Goal: Check status: Check status

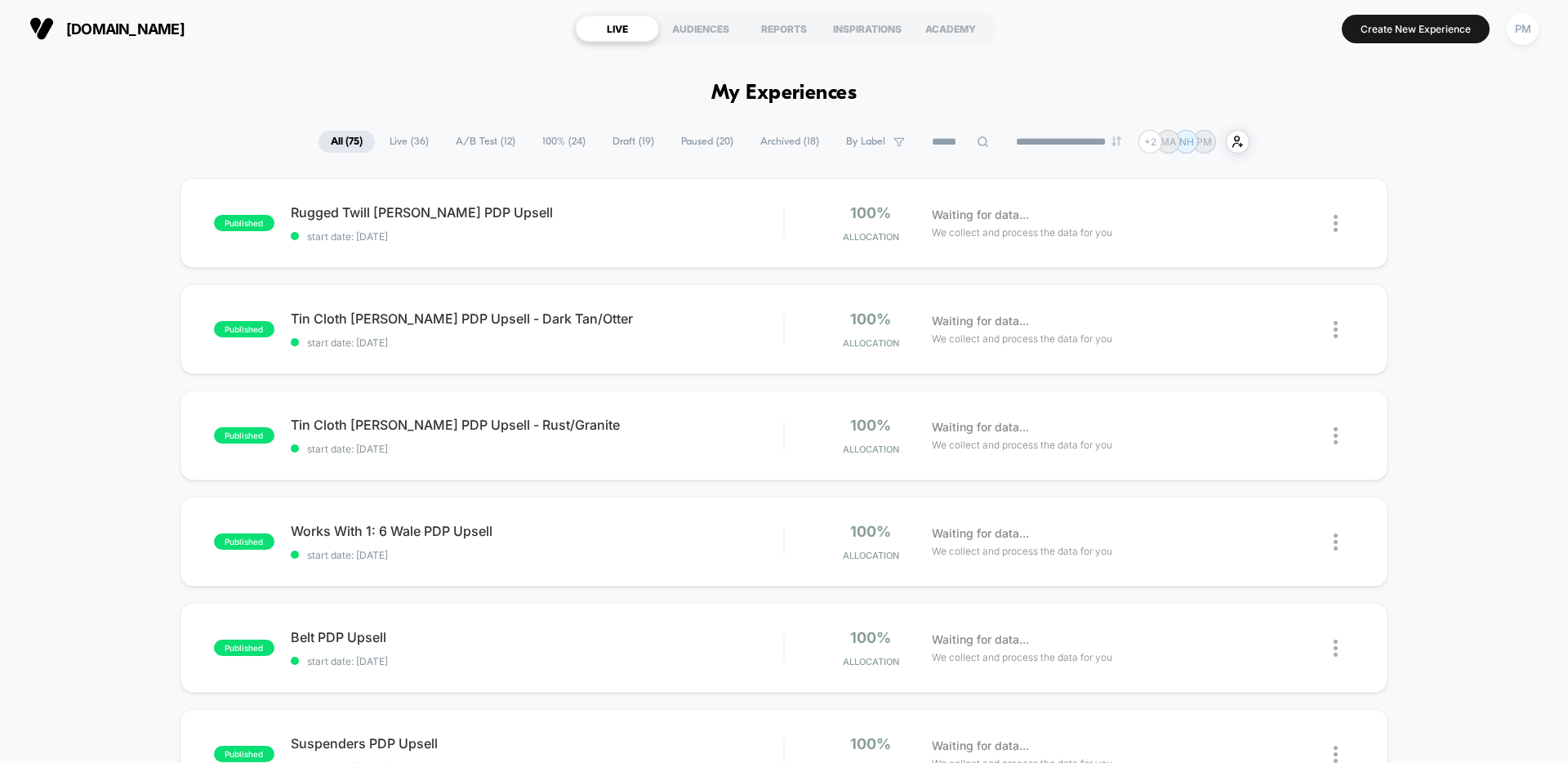
click at [635, 139] on span "Draft ( 19 )" at bounding box center [634, 142] width 66 height 22
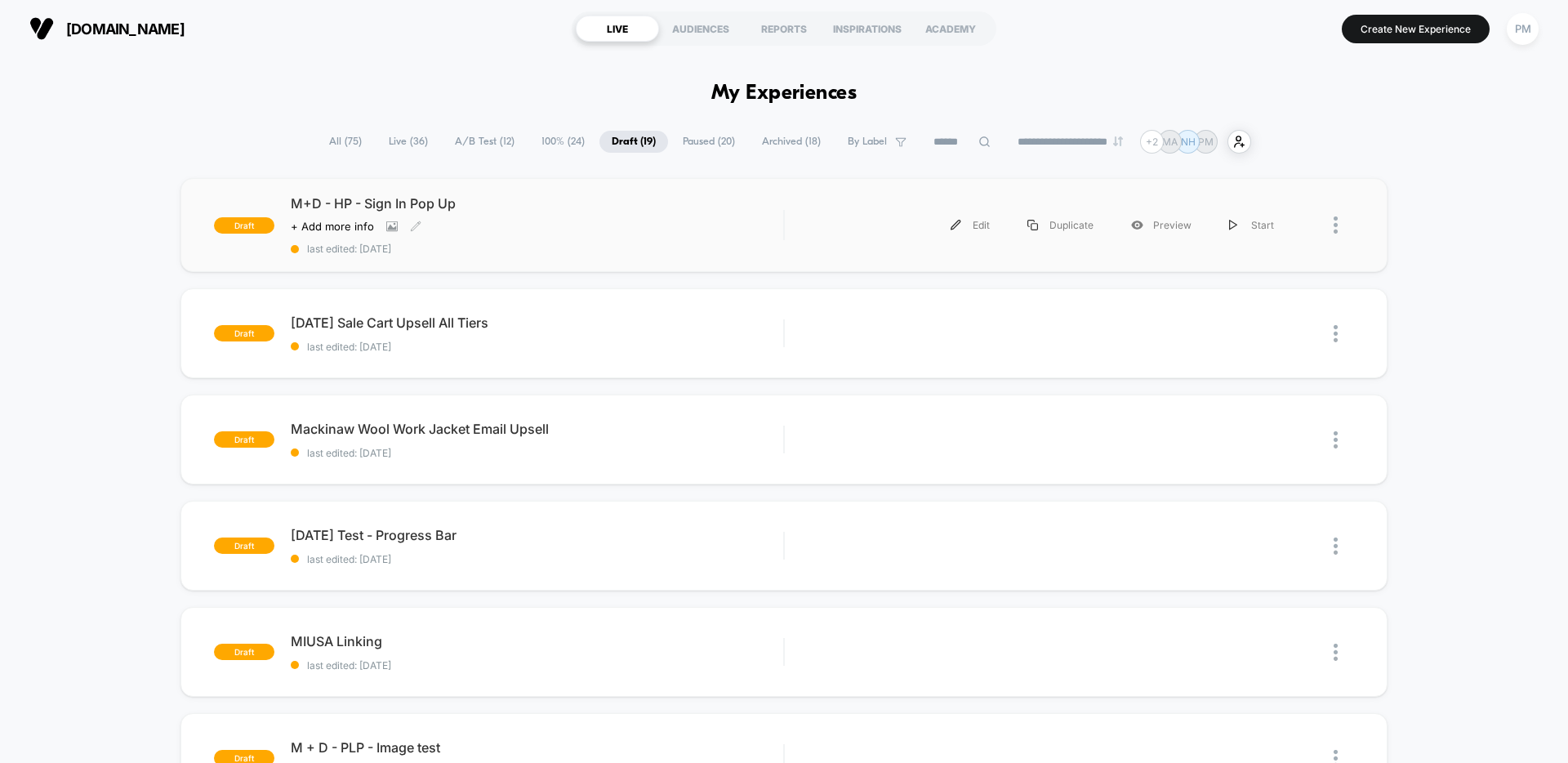
click at [594, 221] on div "Click to view images Click to edit experience details + Add more info" at bounding box center [463, 226] width 345 height 13
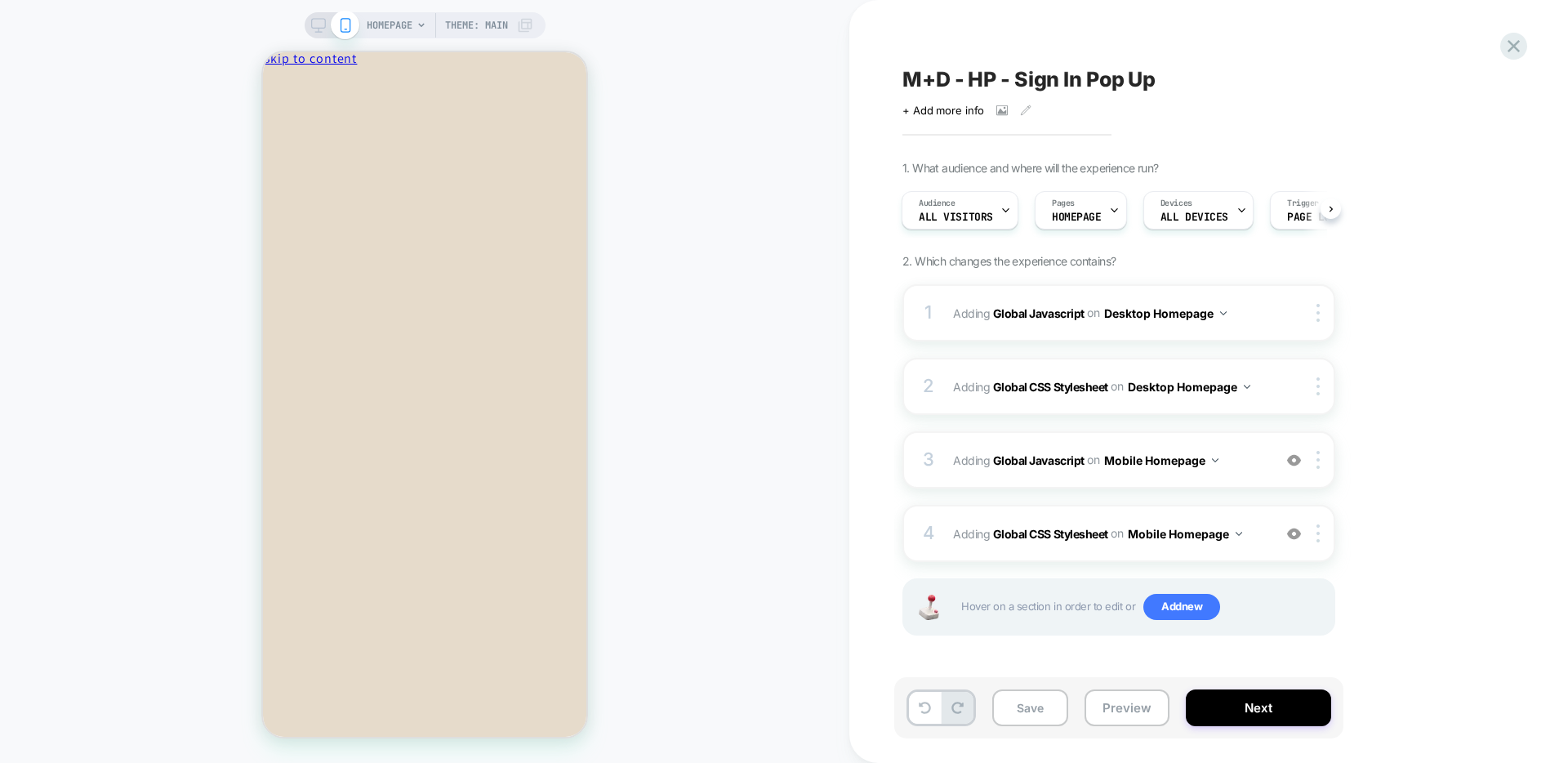
scroll to position [0, 1]
click at [313, 23] on icon at bounding box center [318, 25] width 14 height 14
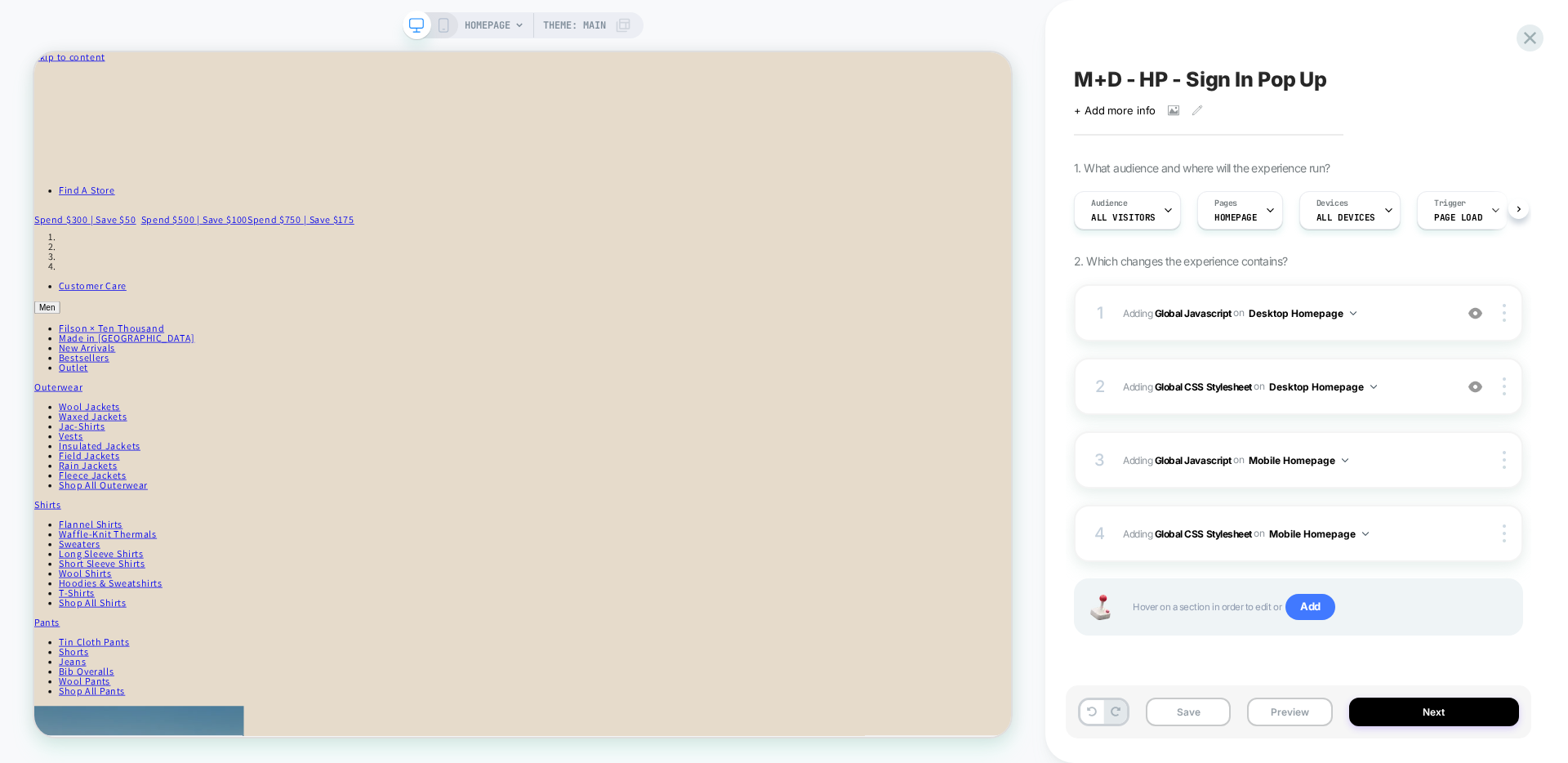
scroll to position [0, 1]
click at [1303, 709] on button "Preview" at bounding box center [1289, 712] width 85 height 29
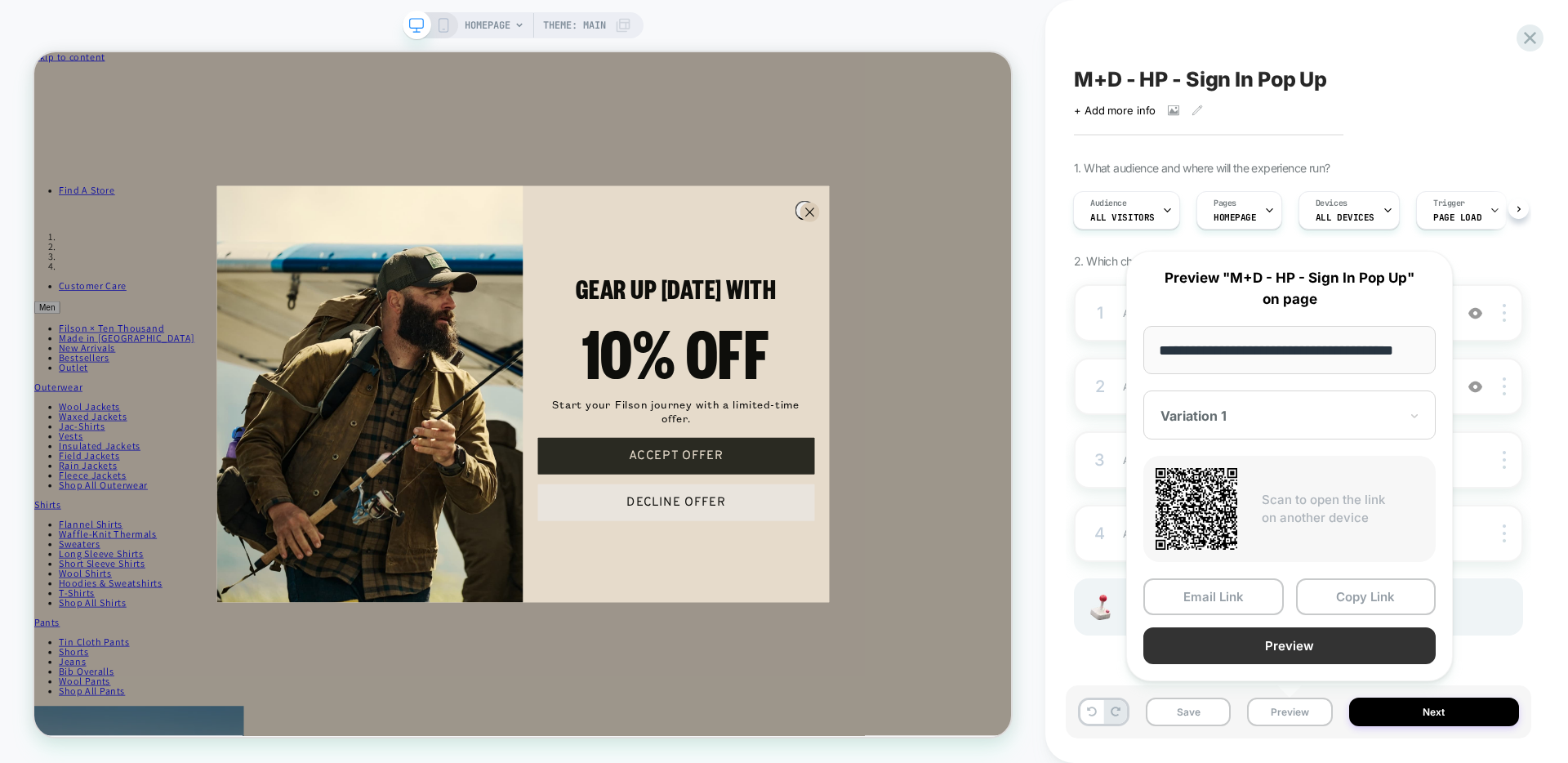
scroll to position [0, 0]
click at [1216, 636] on button "Preview" at bounding box center [1289, 645] width 292 height 37
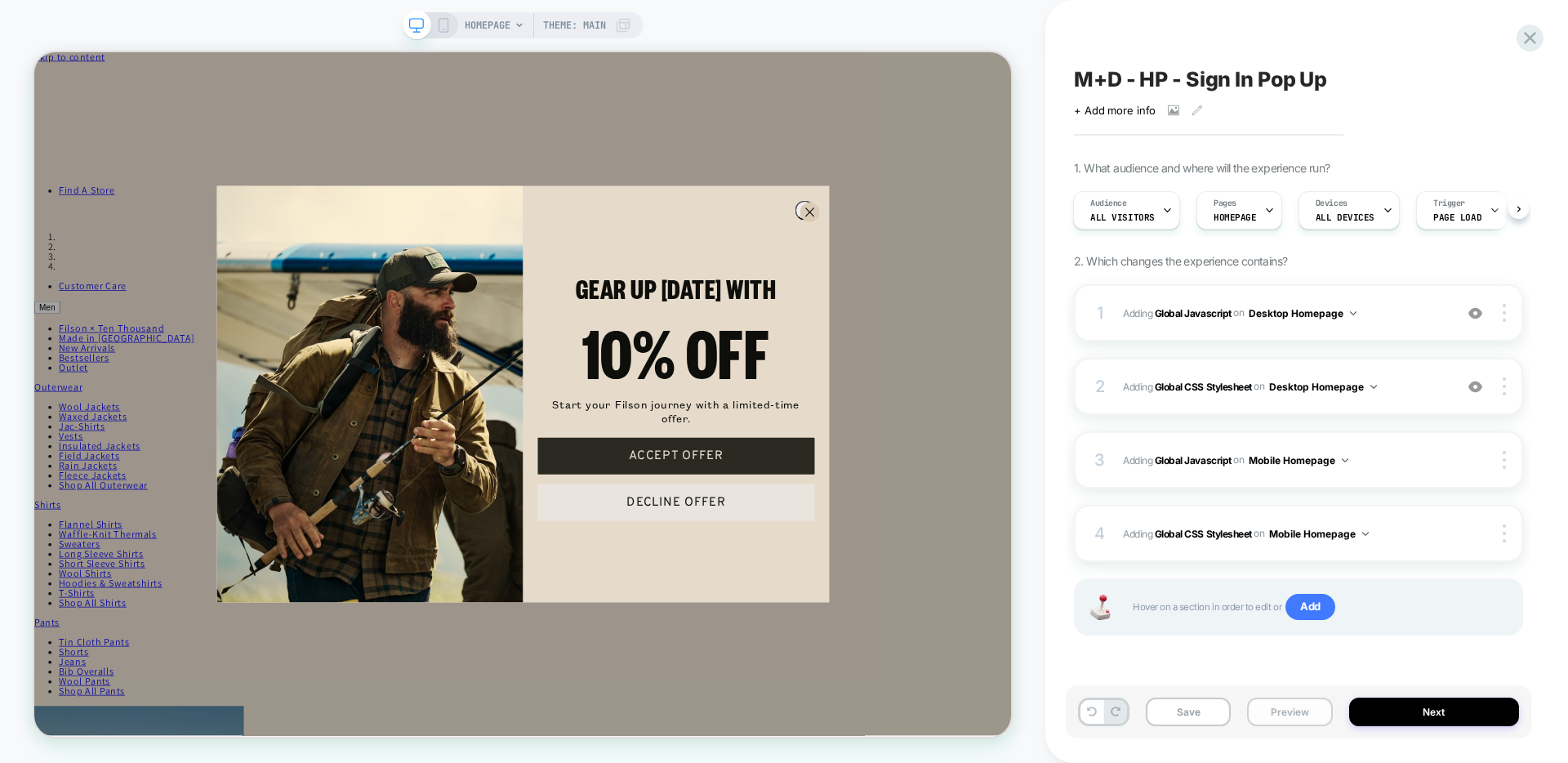
click at [1281, 712] on button "Preview" at bounding box center [1289, 712] width 85 height 29
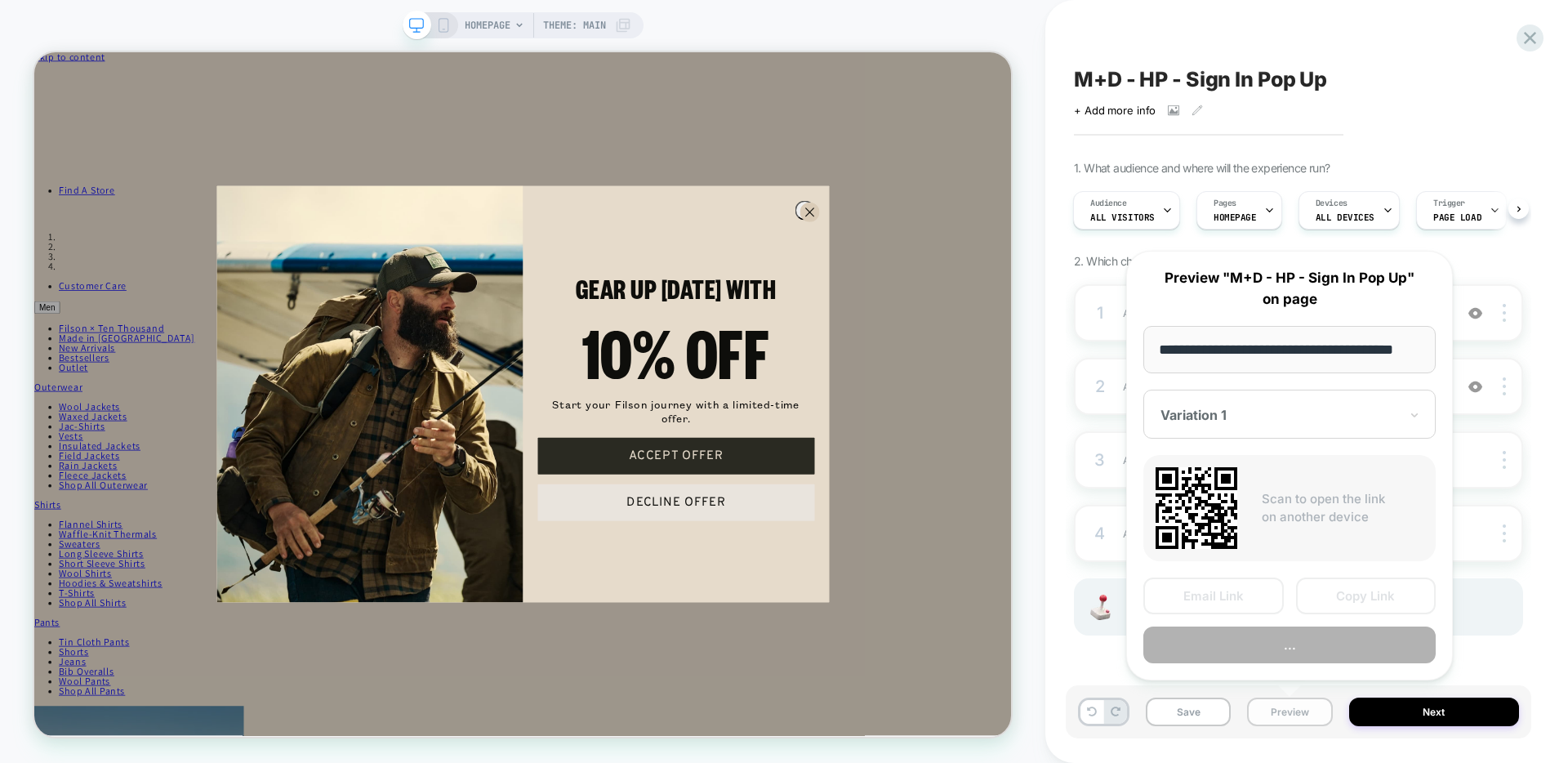
scroll to position [0, 25]
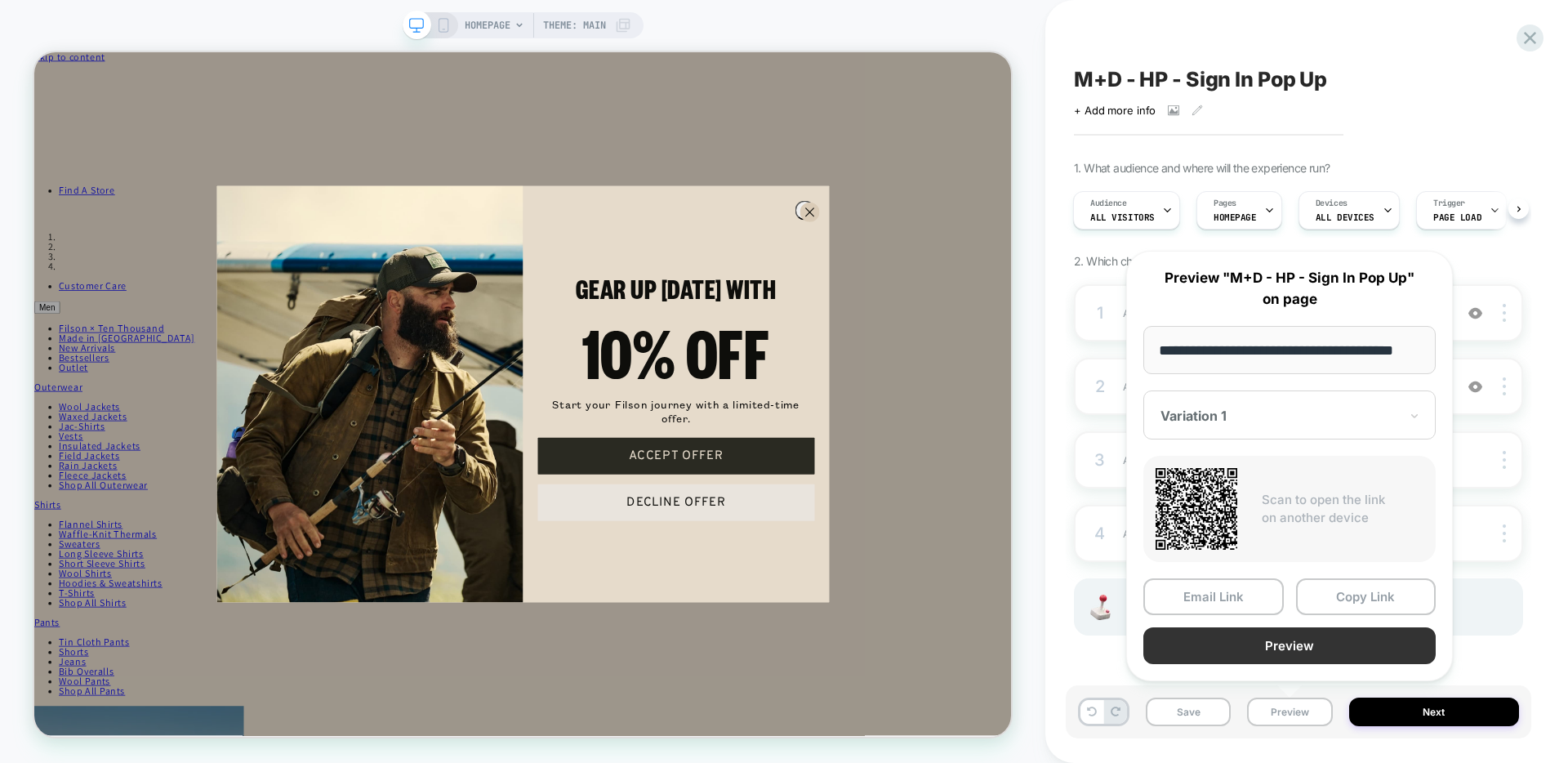
click at [1260, 649] on button "Preview" at bounding box center [1289, 645] width 292 height 37
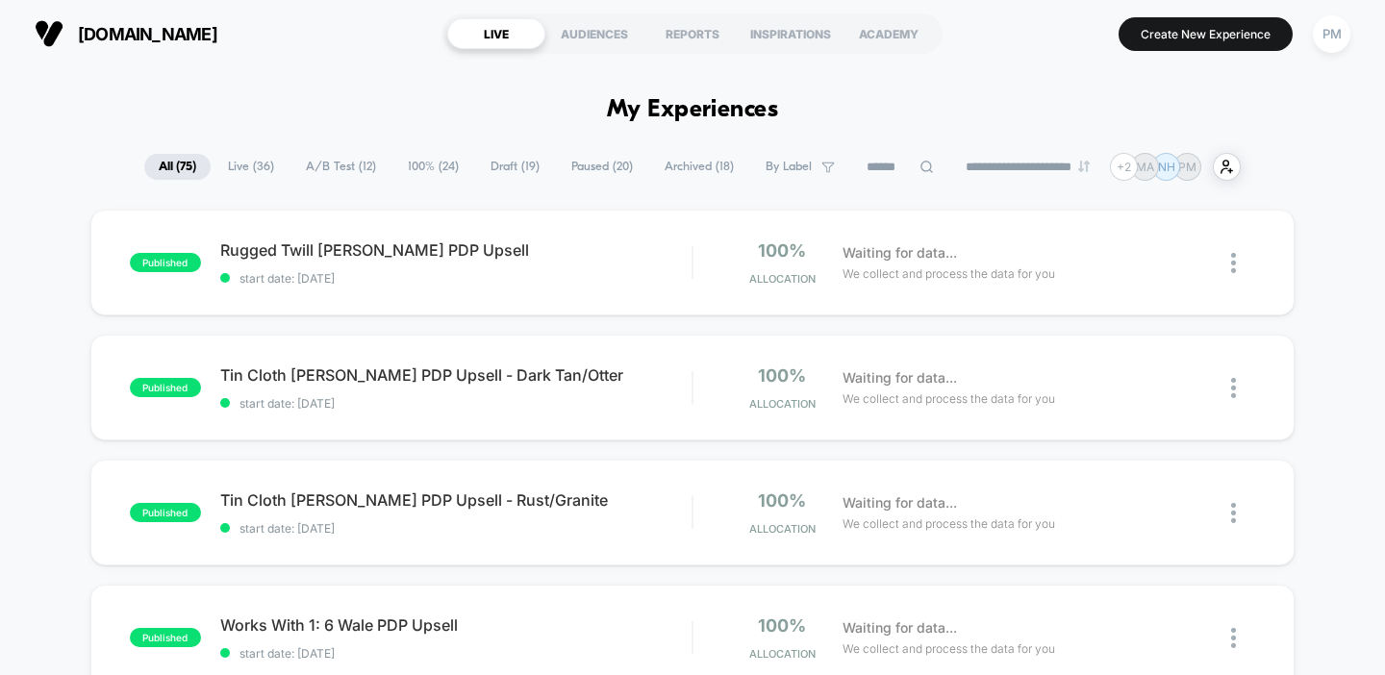
click at [501, 165] on span "Draft ( 19 )" at bounding box center [515, 167] width 78 height 26
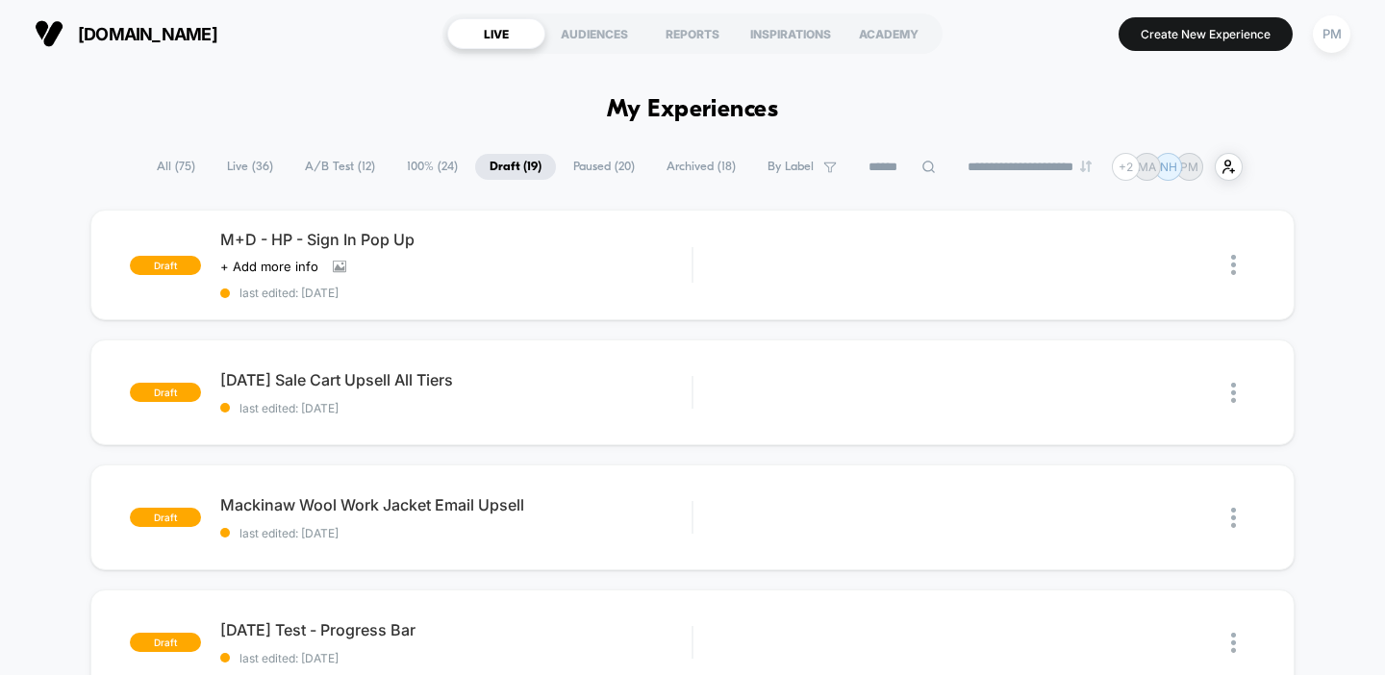
click at [904, 166] on input at bounding box center [902, 167] width 96 height 23
type input "******"
click at [166, 163] on div "**********" at bounding box center [692, 167] width 1196 height 28
click at [241, 169] on span "Live ( 36 )" at bounding box center [250, 167] width 75 height 26
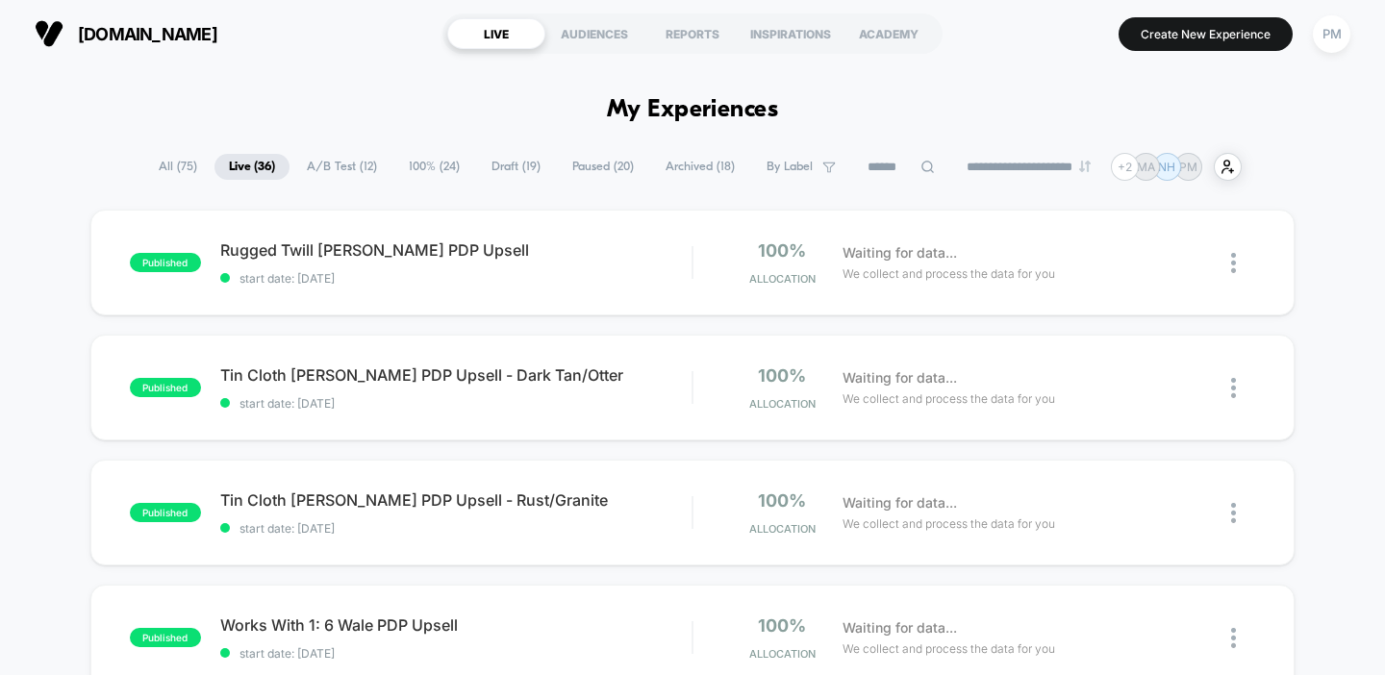
click at [921, 163] on div at bounding box center [901, 167] width 96 height 23
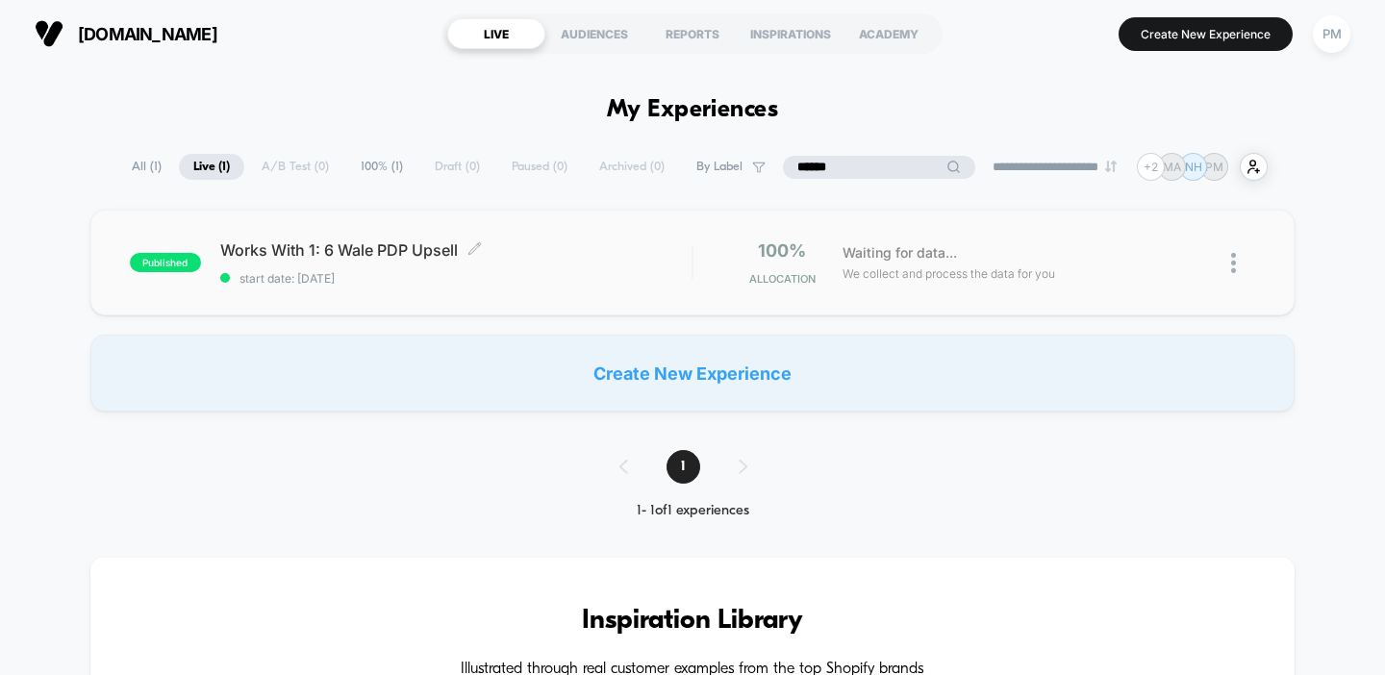
type input "******"
click at [552, 246] on span "Works With 1: 6 Wale PDP Upsell Click to edit experience details" at bounding box center [456, 249] width 472 height 19
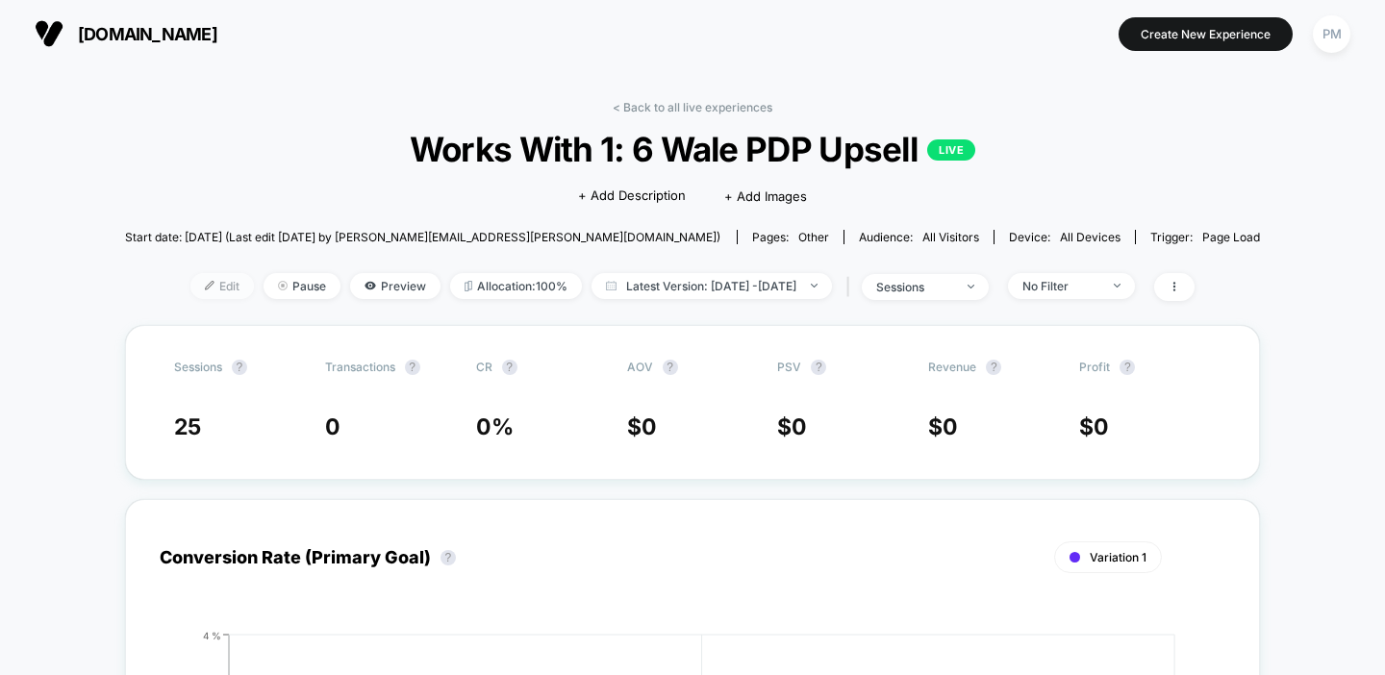
click at [195, 288] on span "Edit" at bounding box center [221, 286] width 63 height 26
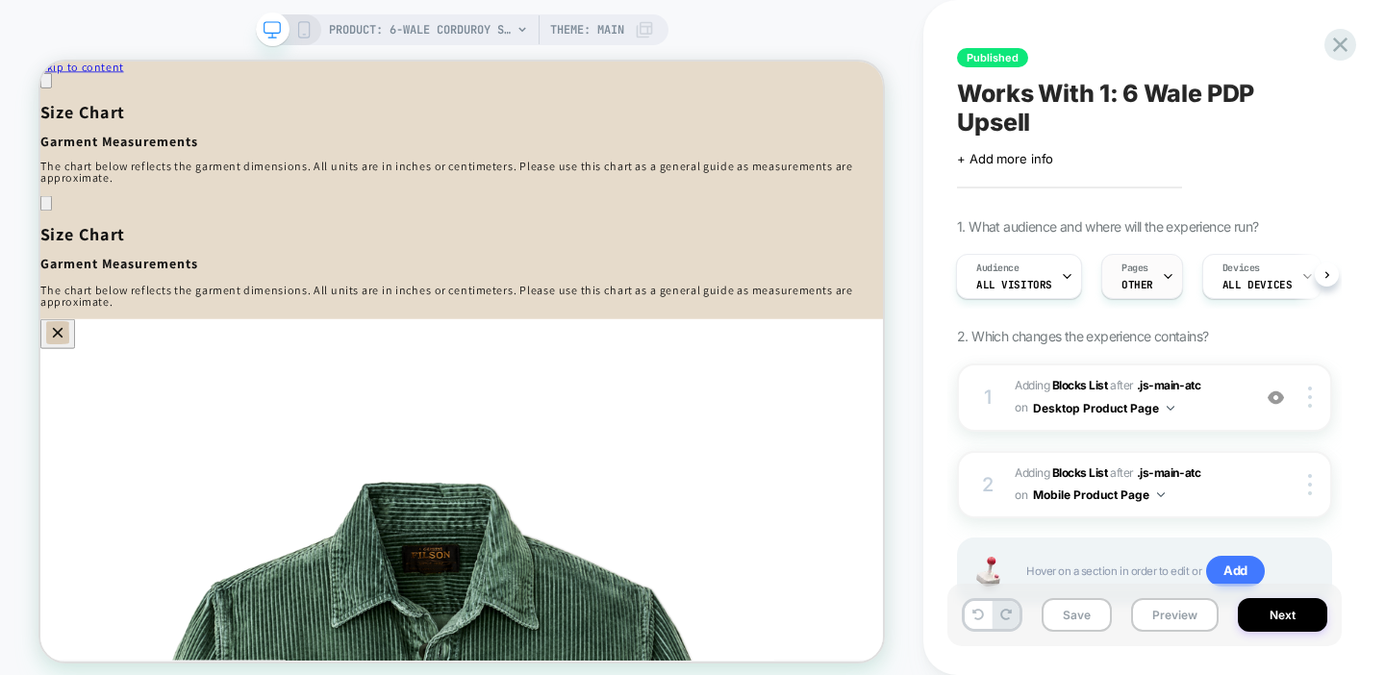
click at [1142, 267] on span "Pages" at bounding box center [1134, 268] width 27 height 13
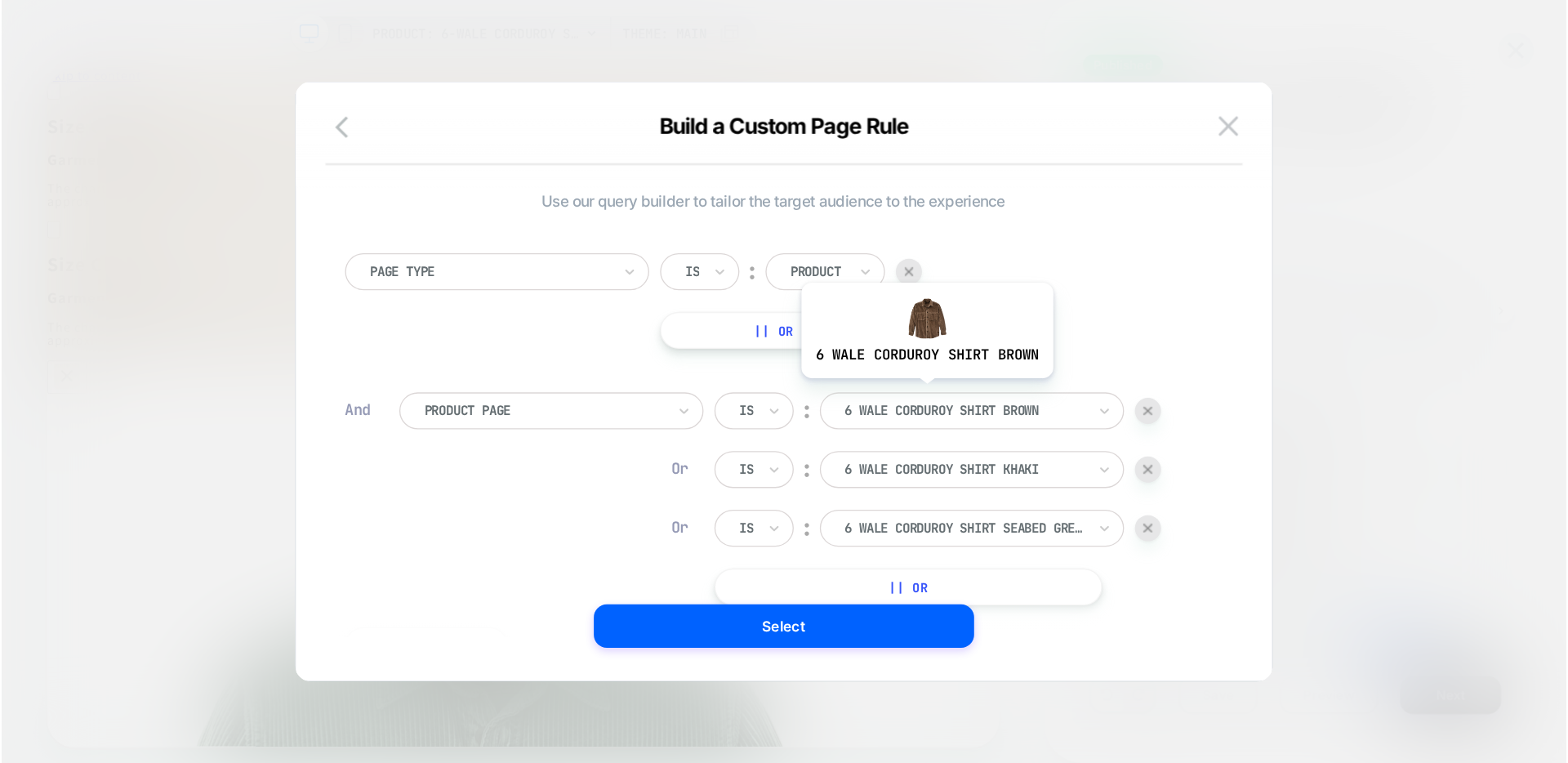
scroll to position [16, 0]
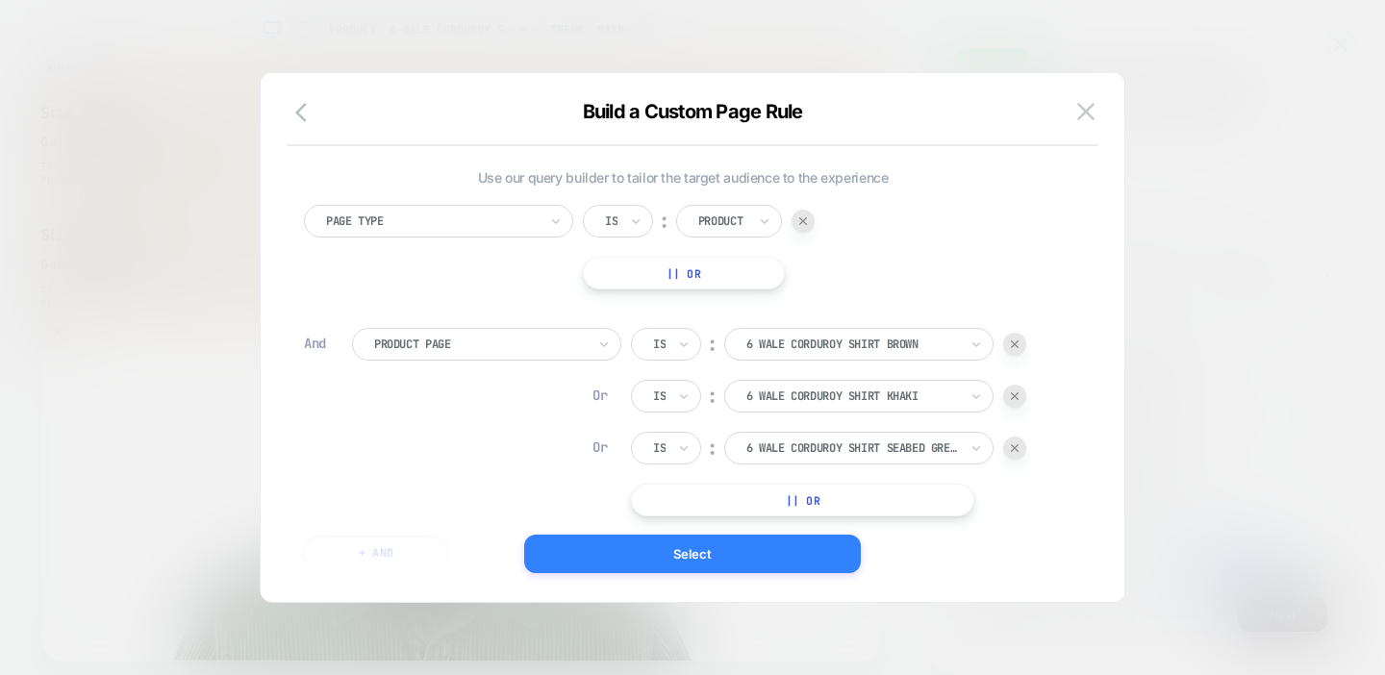
click at [689, 549] on button "Select" at bounding box center [692, 554] width 337 height 38
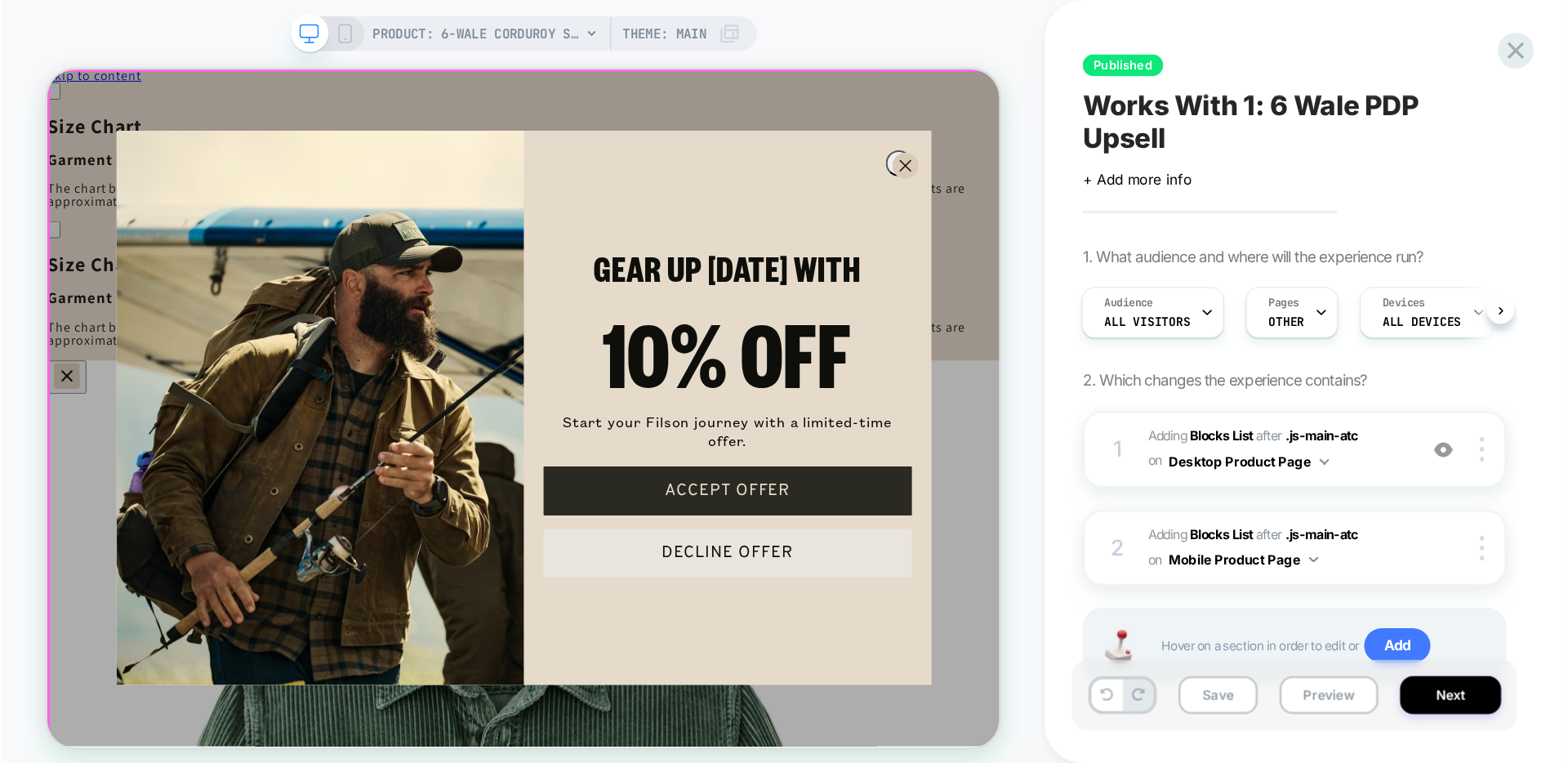
scroll to position [0, 1]
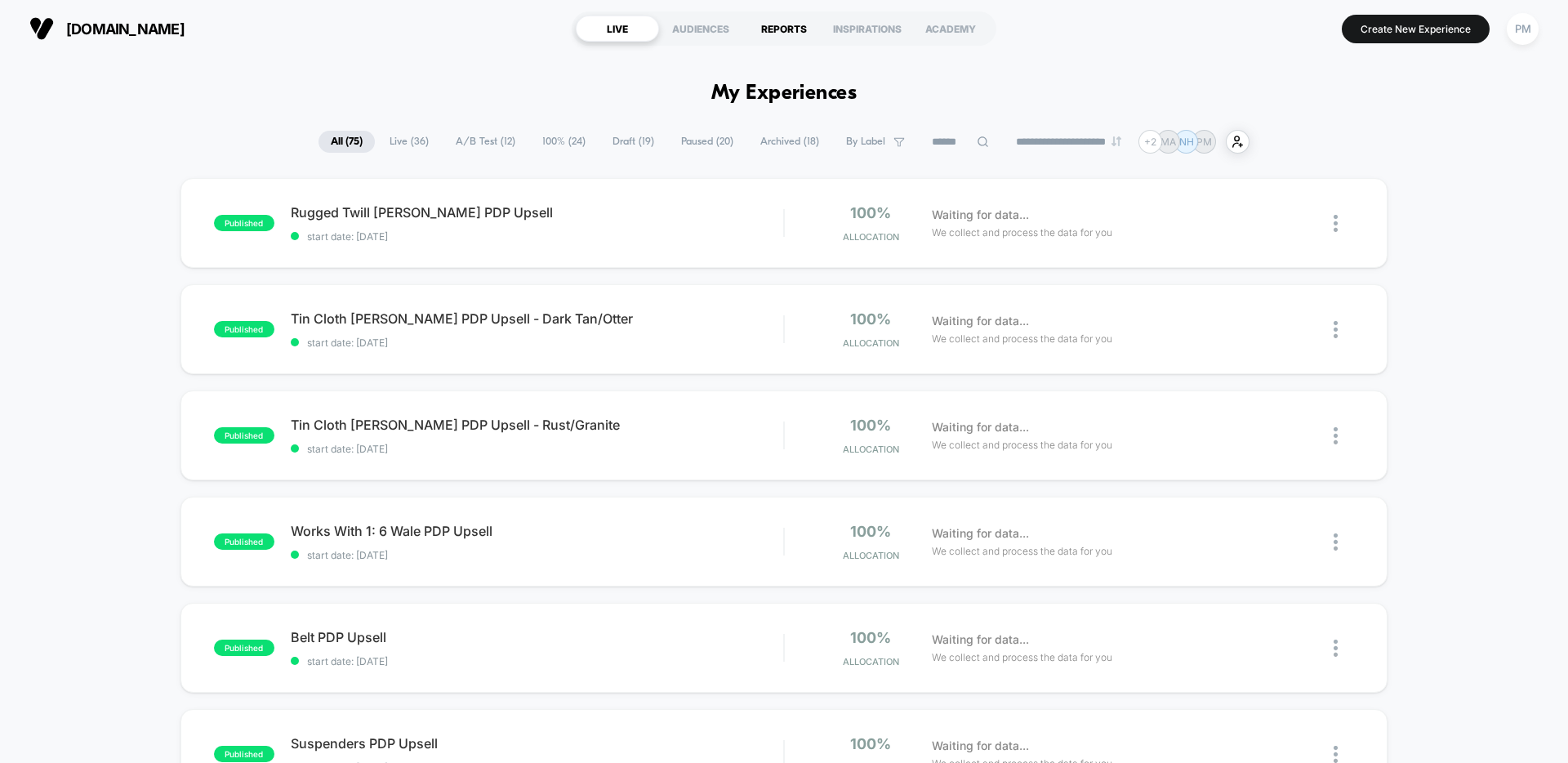
click at [799, 25] on div "REPORTS" at bounding box center [784, 28] width 83 height 26
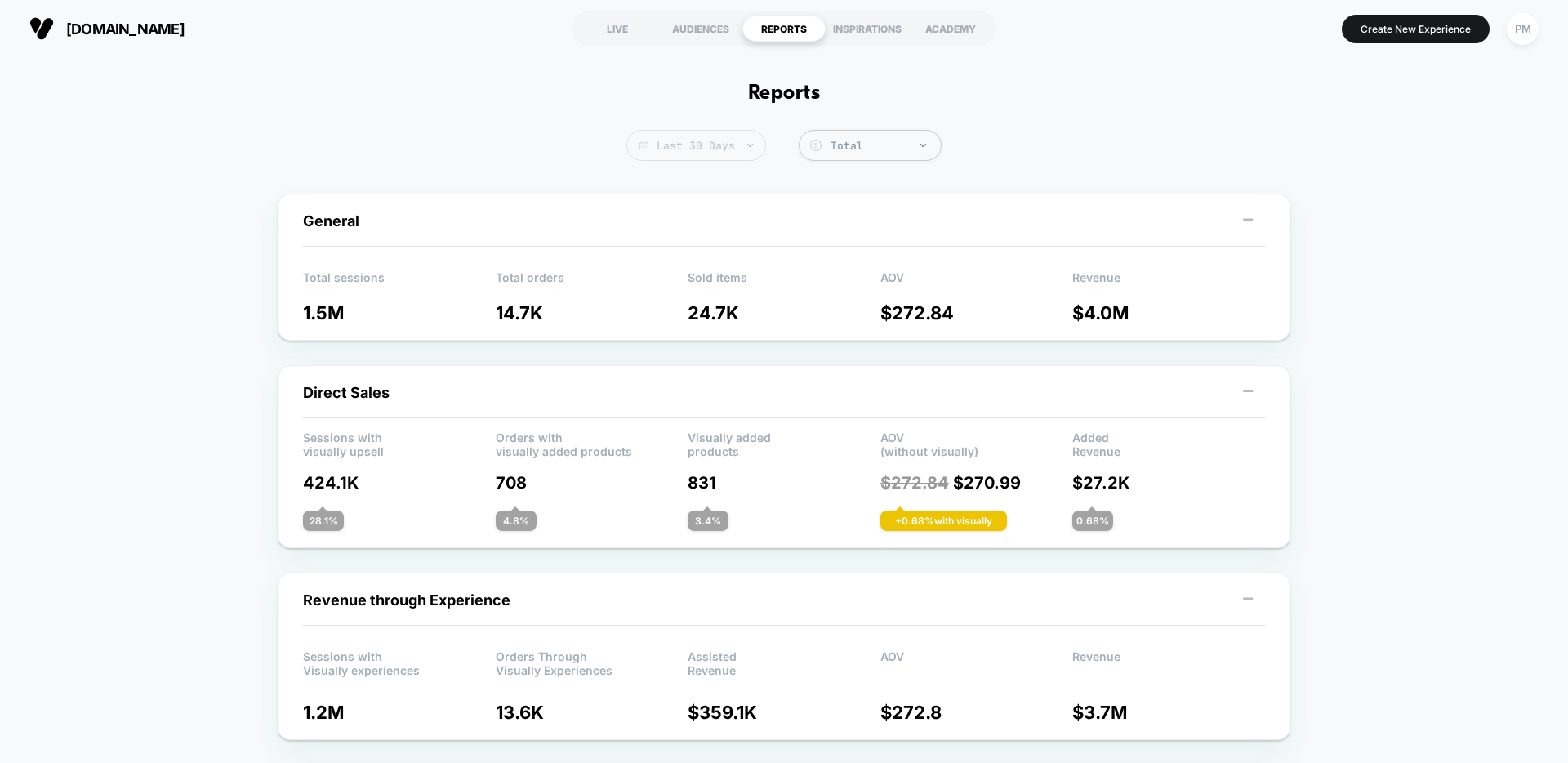
click at [719, 130] on span "Last 30 Days" at bounding box center [697, 145] width 139 height 31
select select "*"
select select "****"
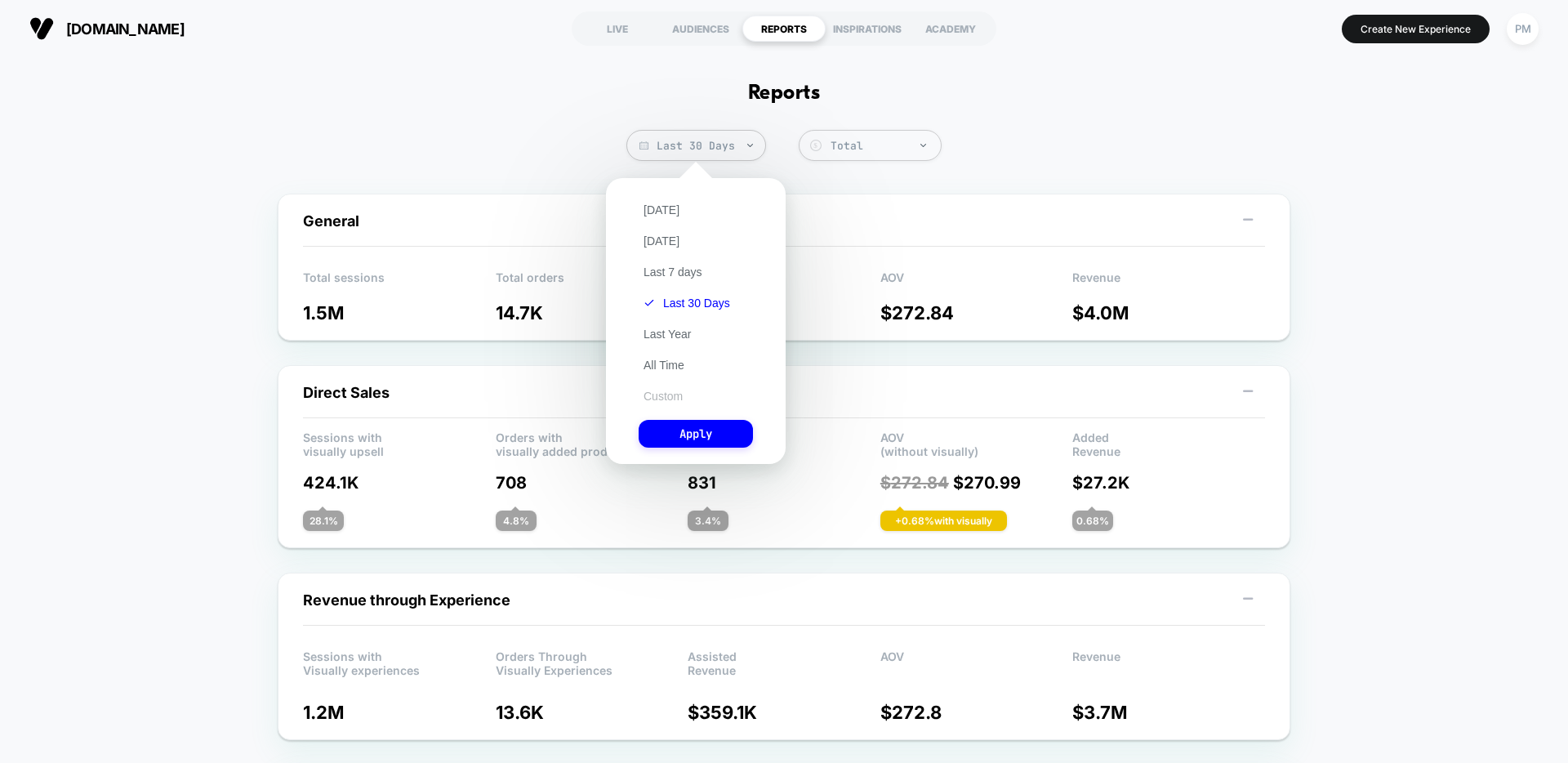
click at [662, 396] on button "Custom" at bounding box center [663, 396] width 49 height 14
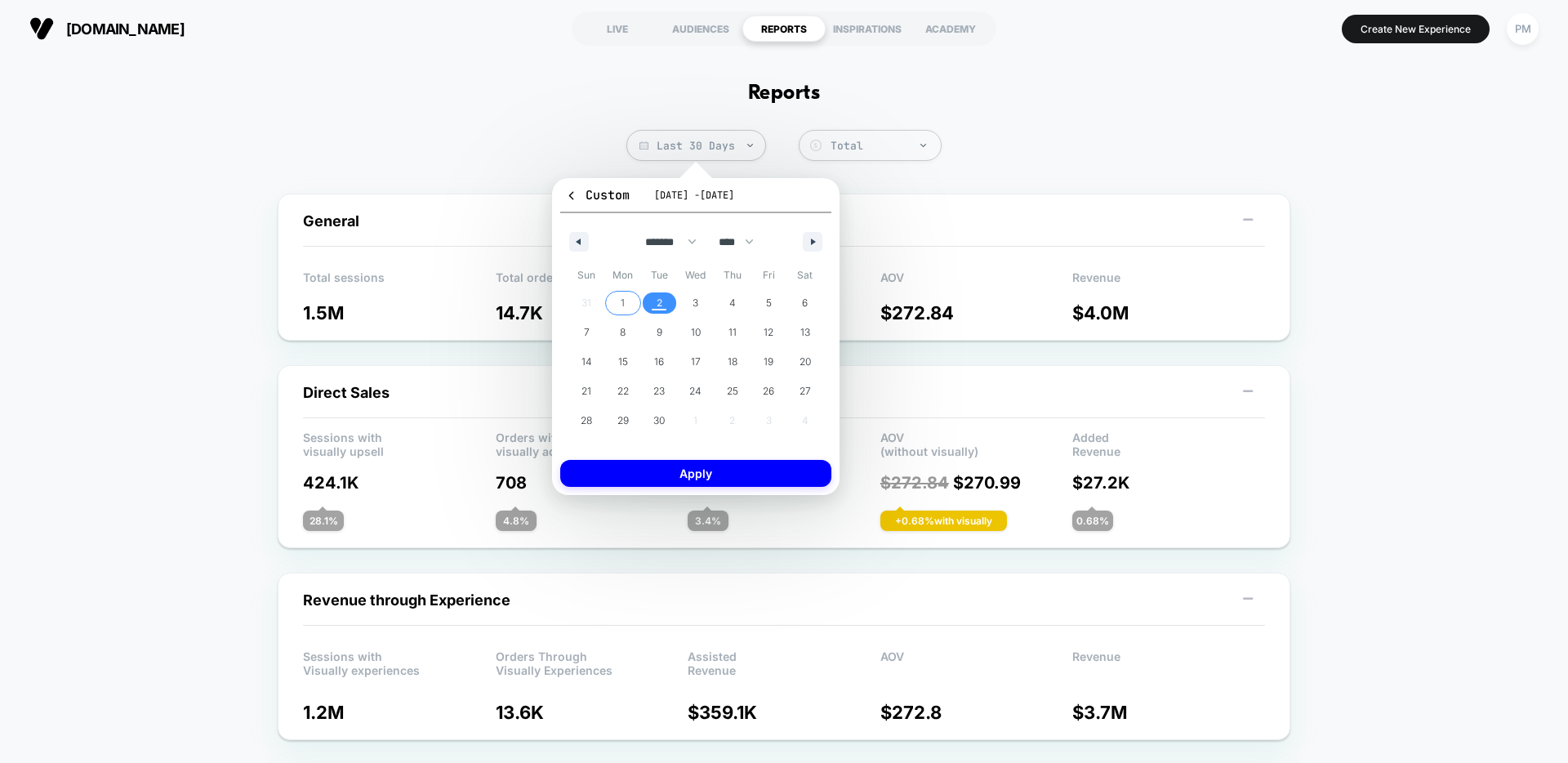
click at [596, 302] on div "31 1 2 3 4 5 6 7 8 9 10 11 12 13 14 15 16 17 18 19 20 21 22 23 24 25 26 27 28 2…" at bounding box center [696, 361] width 255 height 147
click at [591, 302] on div "31 1 2 3 4 5 6 7 8 9 10 11 12 13 14 15 16 17 18 19 20 21 22 23 24 25 26 27 28 2…" at bounding box center [696, 361] width 255 height 147
click at [584, 244] on button "button" at bounding box center [578, 241] width 20 height 20
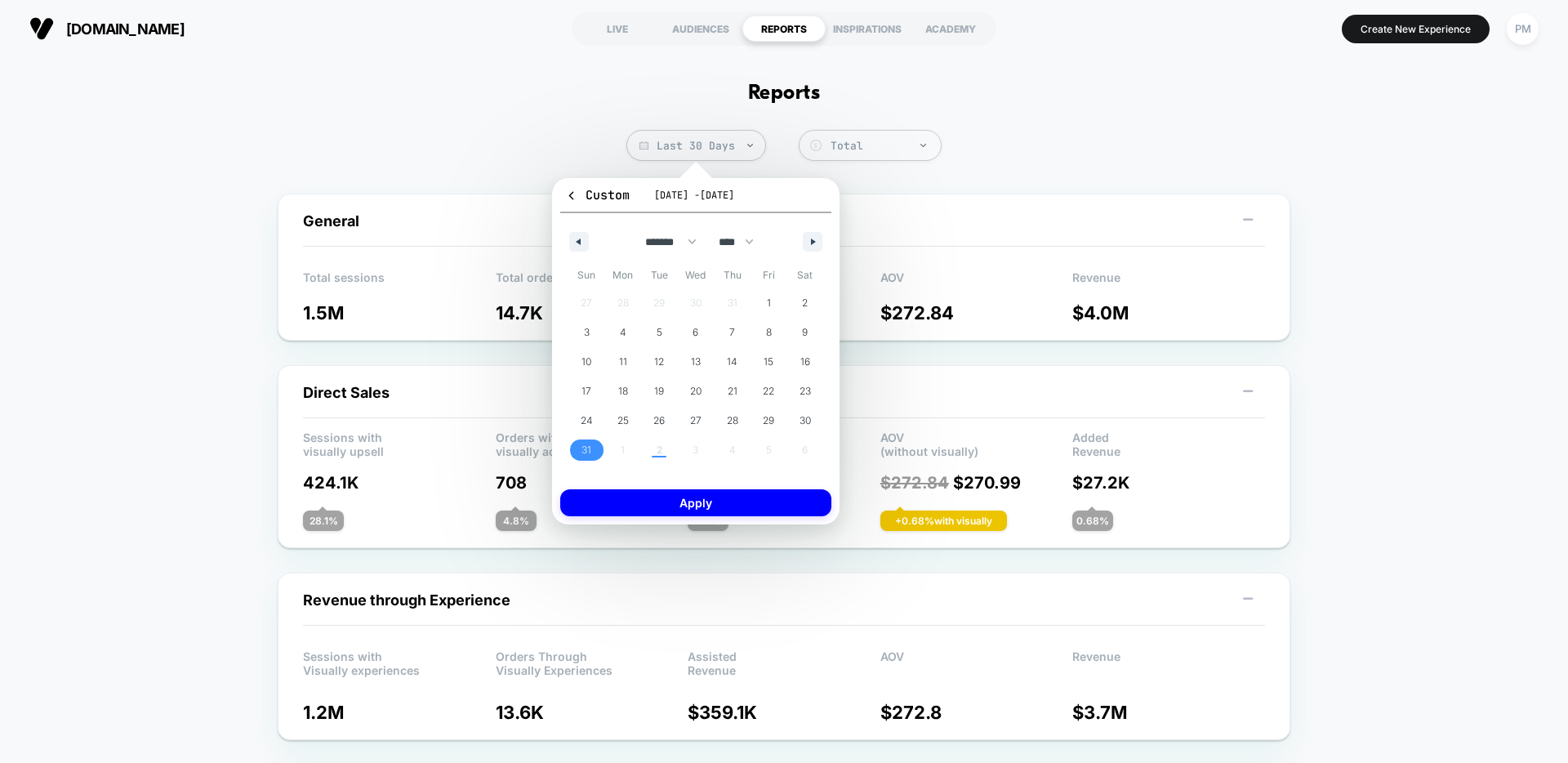
click at [583, 444] on span "31" at bounding box center [587, 450] width 10 height 30
click at [816, 235] on button "button" at bounding box center [812, 241] width 20 height 20
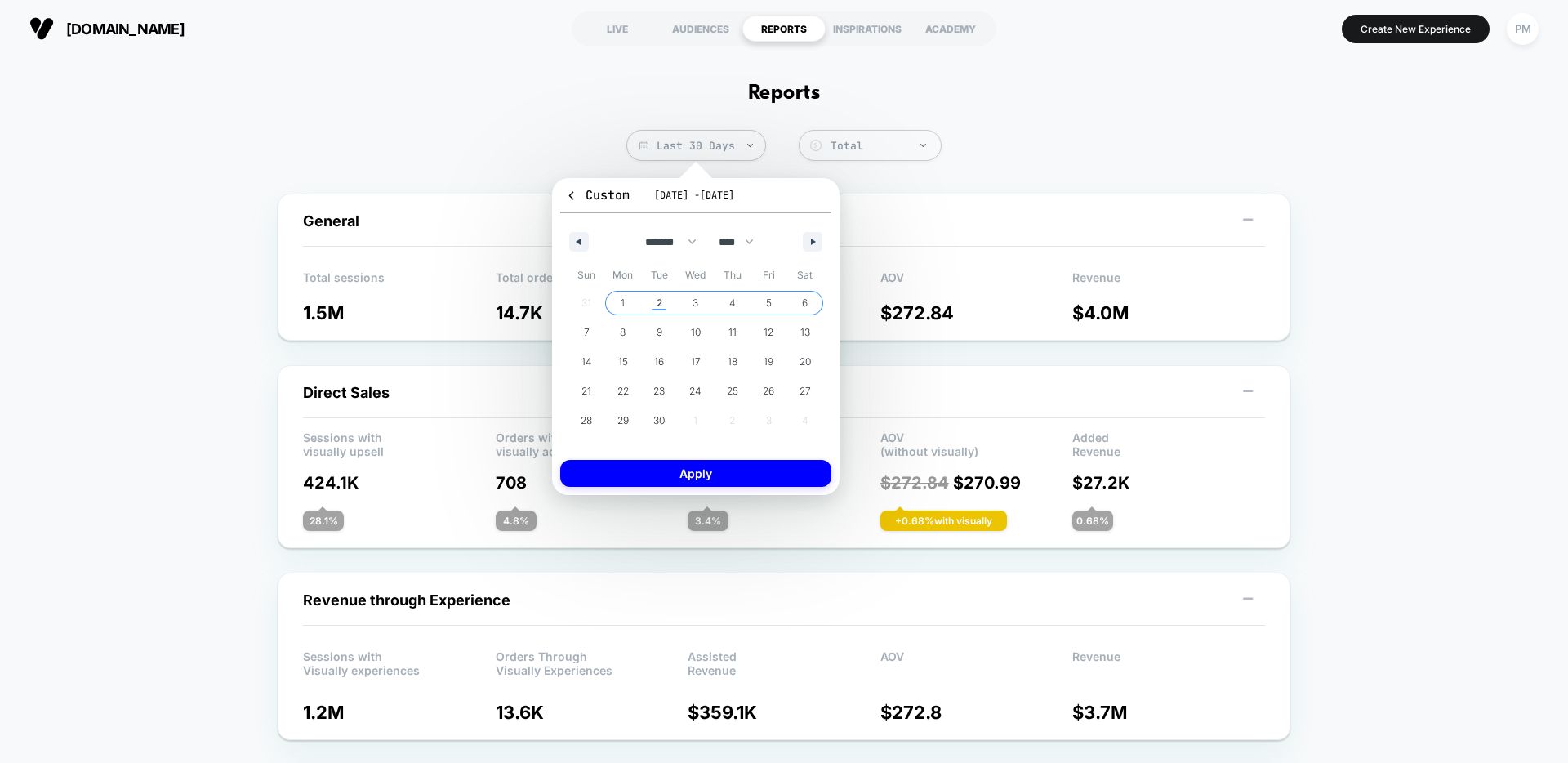
click at [802, 305] on span "6" at bounding box center [804, 302] width 6 height 30
select select "*"
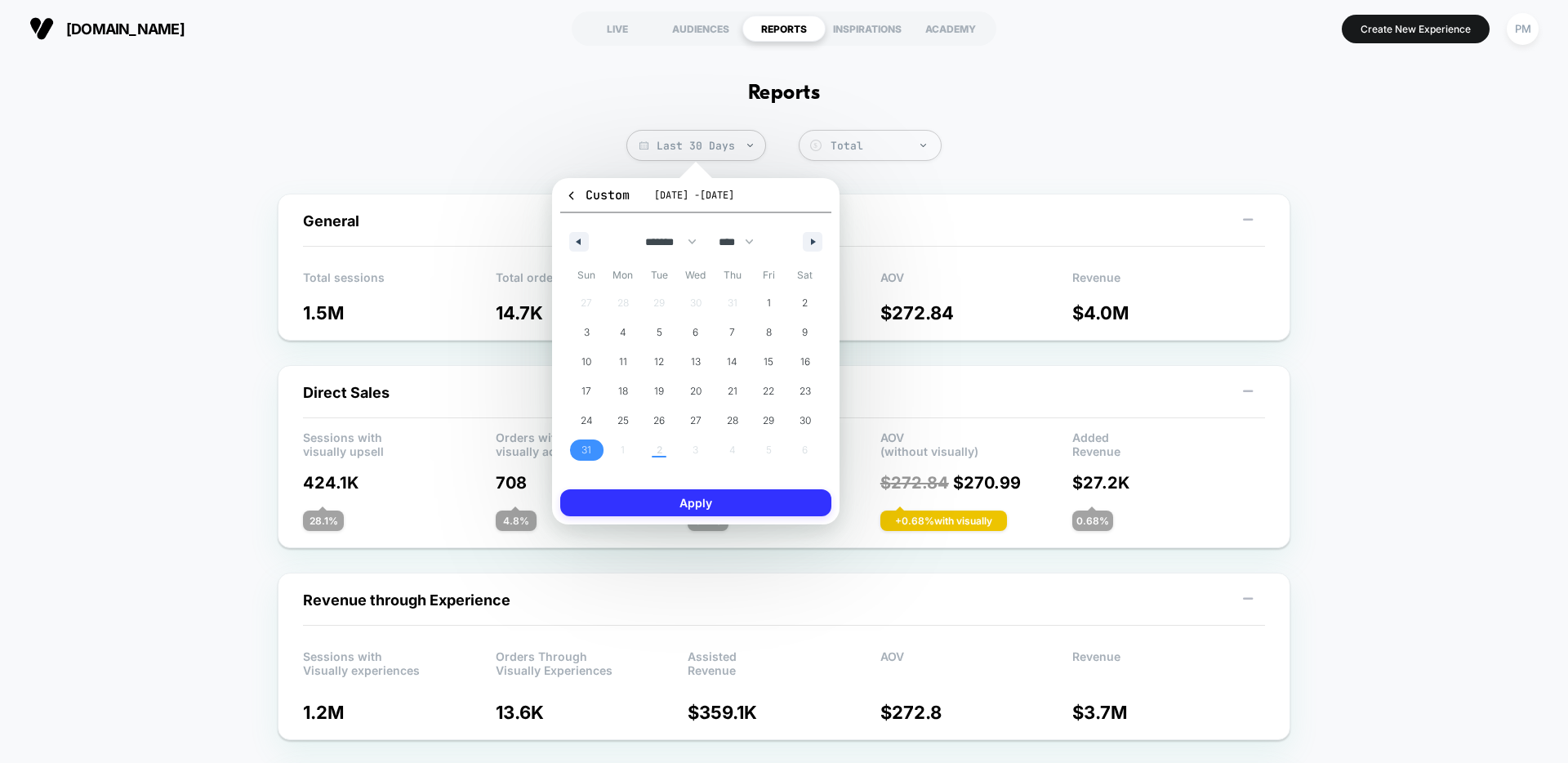
click at [718, 501] on button "Apply" at bounding box center [696, 503] width 271 height 27
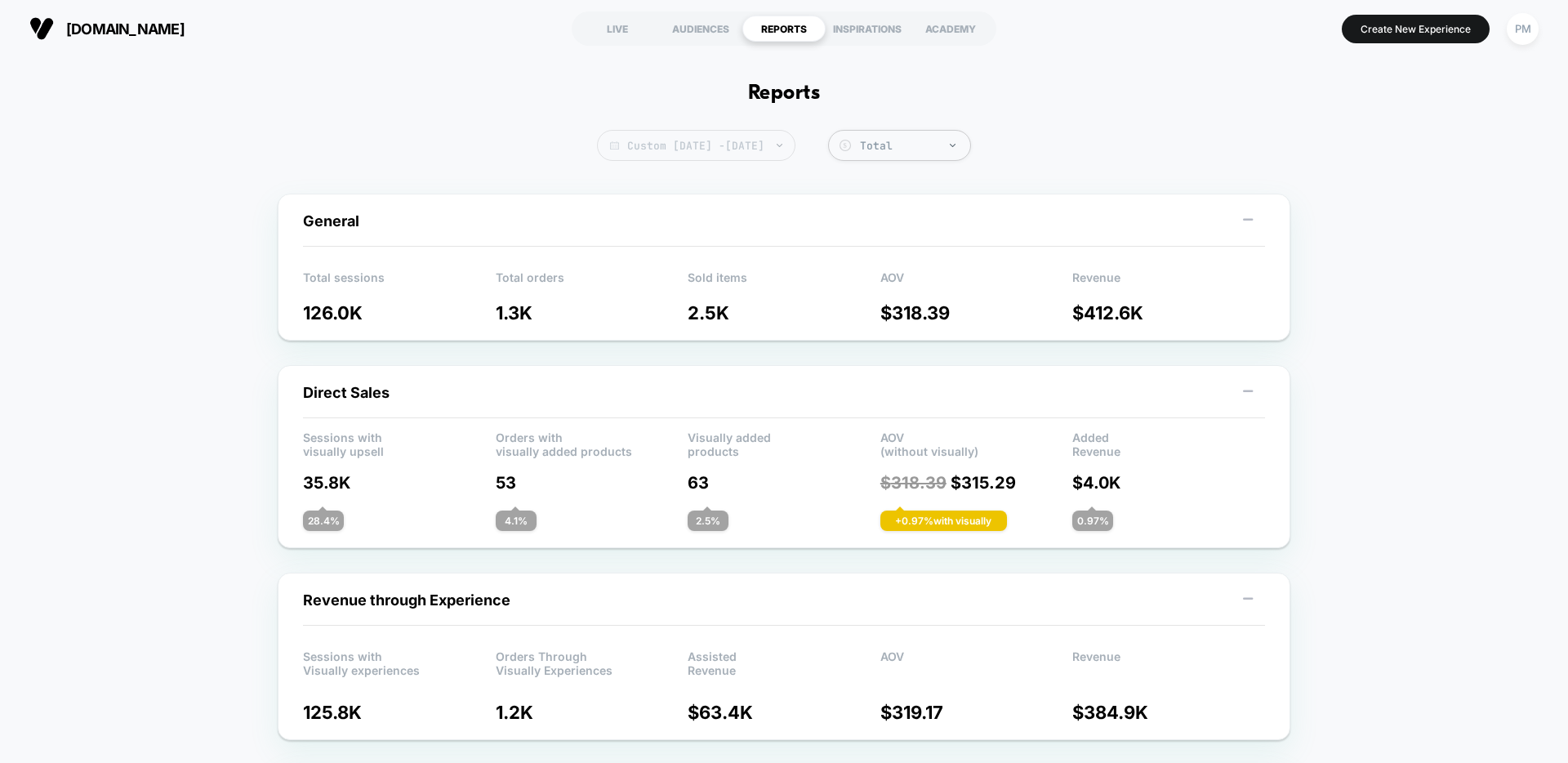
click at [665, 135] on span "Custom Aug 31, 2025 - Sep 6, 2025" at bounding box center [697, 145] width 199 height 31
select select "*"
select select "****"
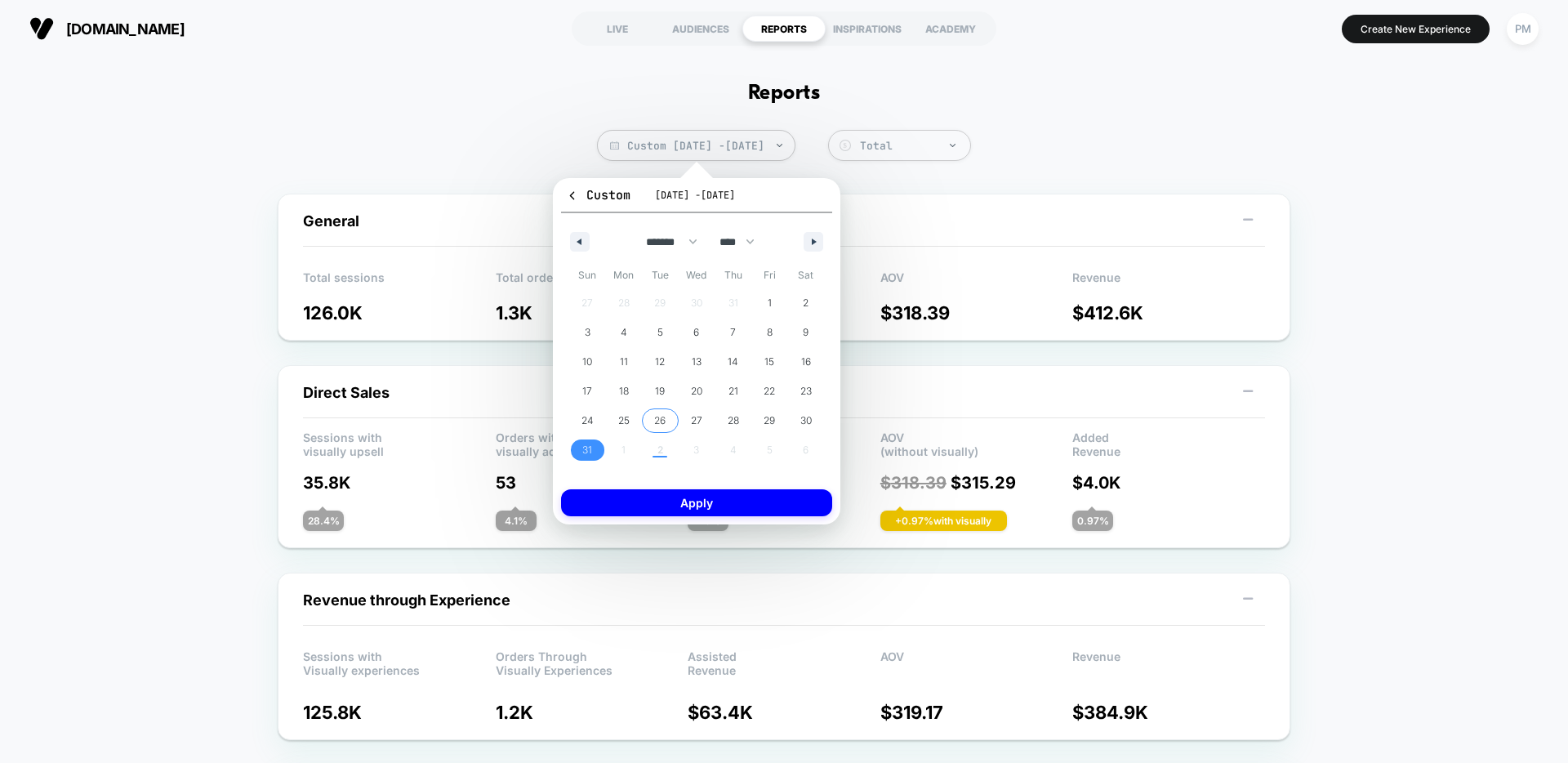
click at [660, 446] on div "27 28 29 30 31 1 2 3 4 5 6 7 8 9 10 11 12 13 14 15 16 17 18 19 20 21 22 23 24 2…" at bounding box center [697, 376] width 255 height 177
click at [811, 238] on button "button" at bounding box center [813, 241] width 20 height 20
select select "*"
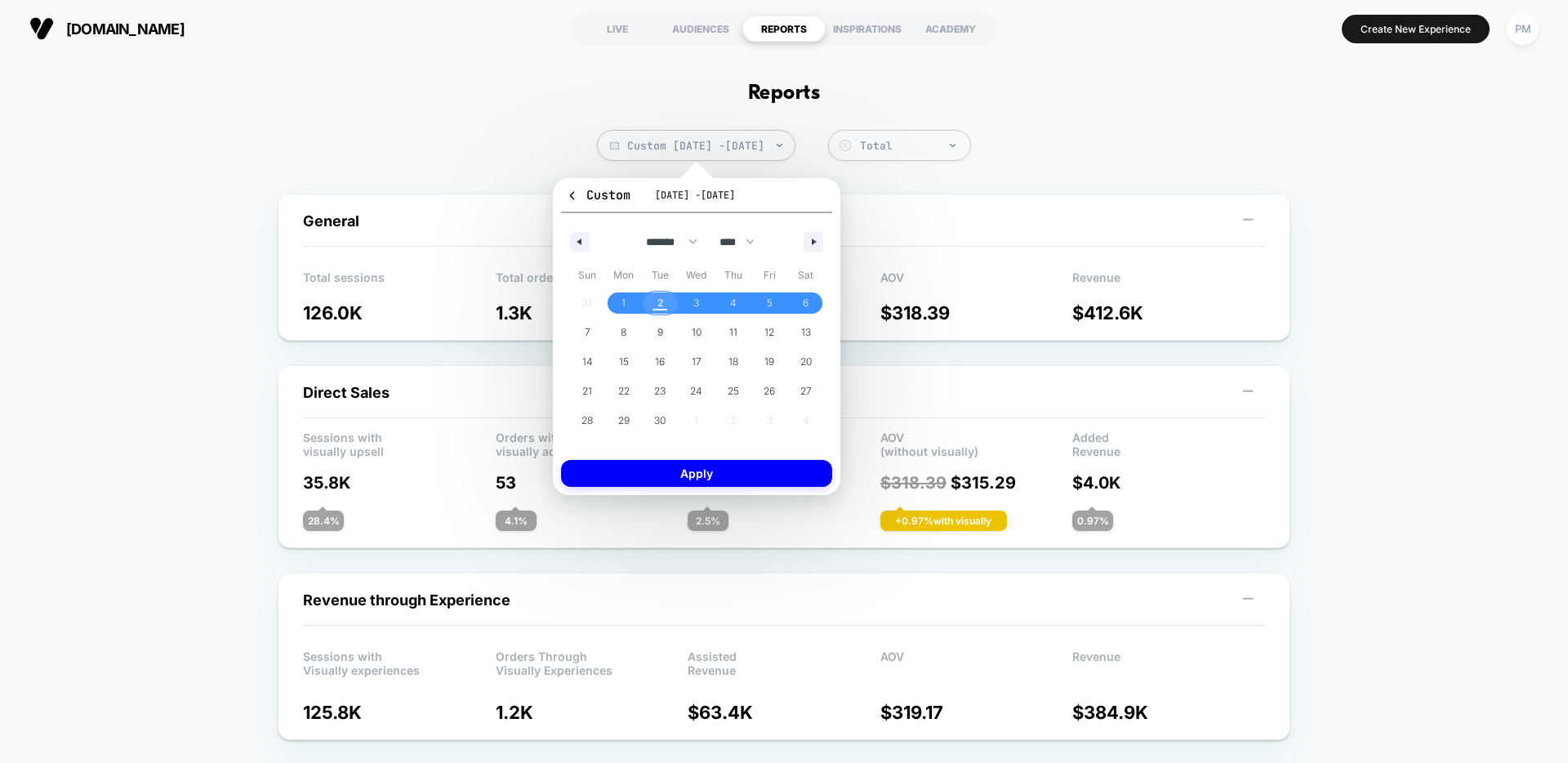
click at [660, 305] on span "2" at bounding box center [660, 302] width 6 height 30
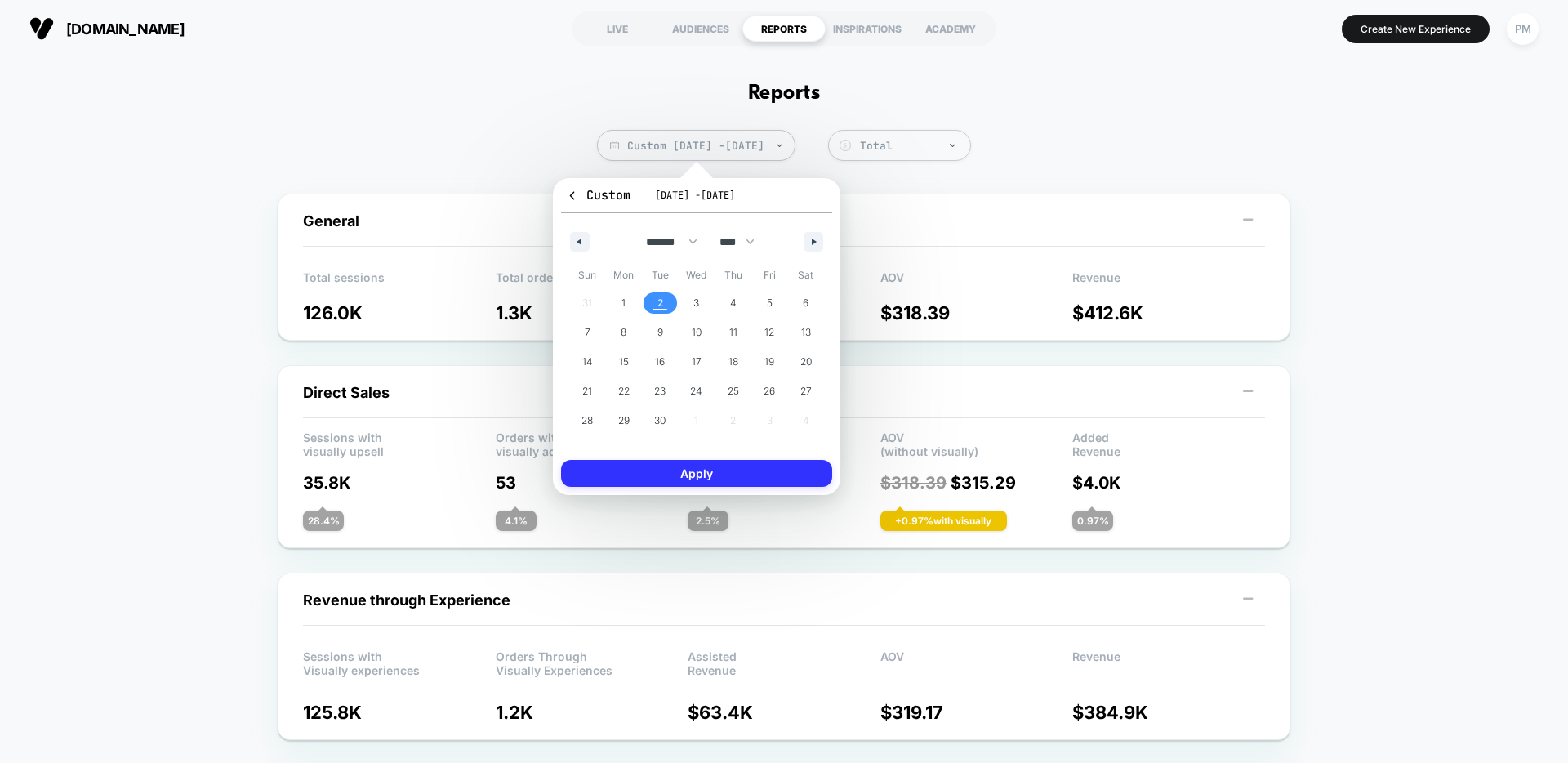
click at [716, 480] on button "Apply" at bounding box center [697, 473] width 271 height 27
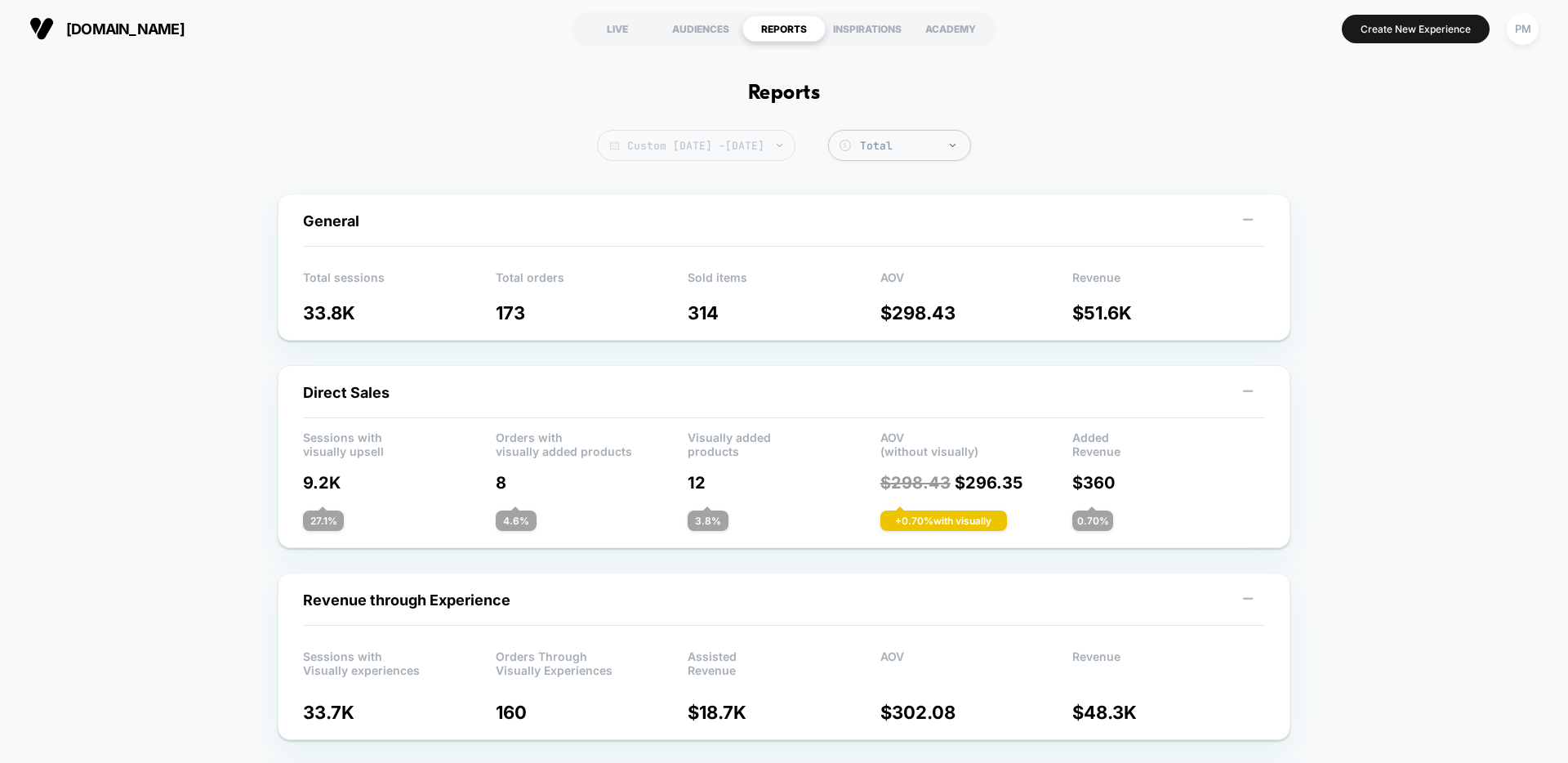
click at [687, 143] on span "Custom Sep 2, 2025 - Sep 2, 2025" at bounding box center [697, 145] width 199 height 31
select select "*"
select select "****"
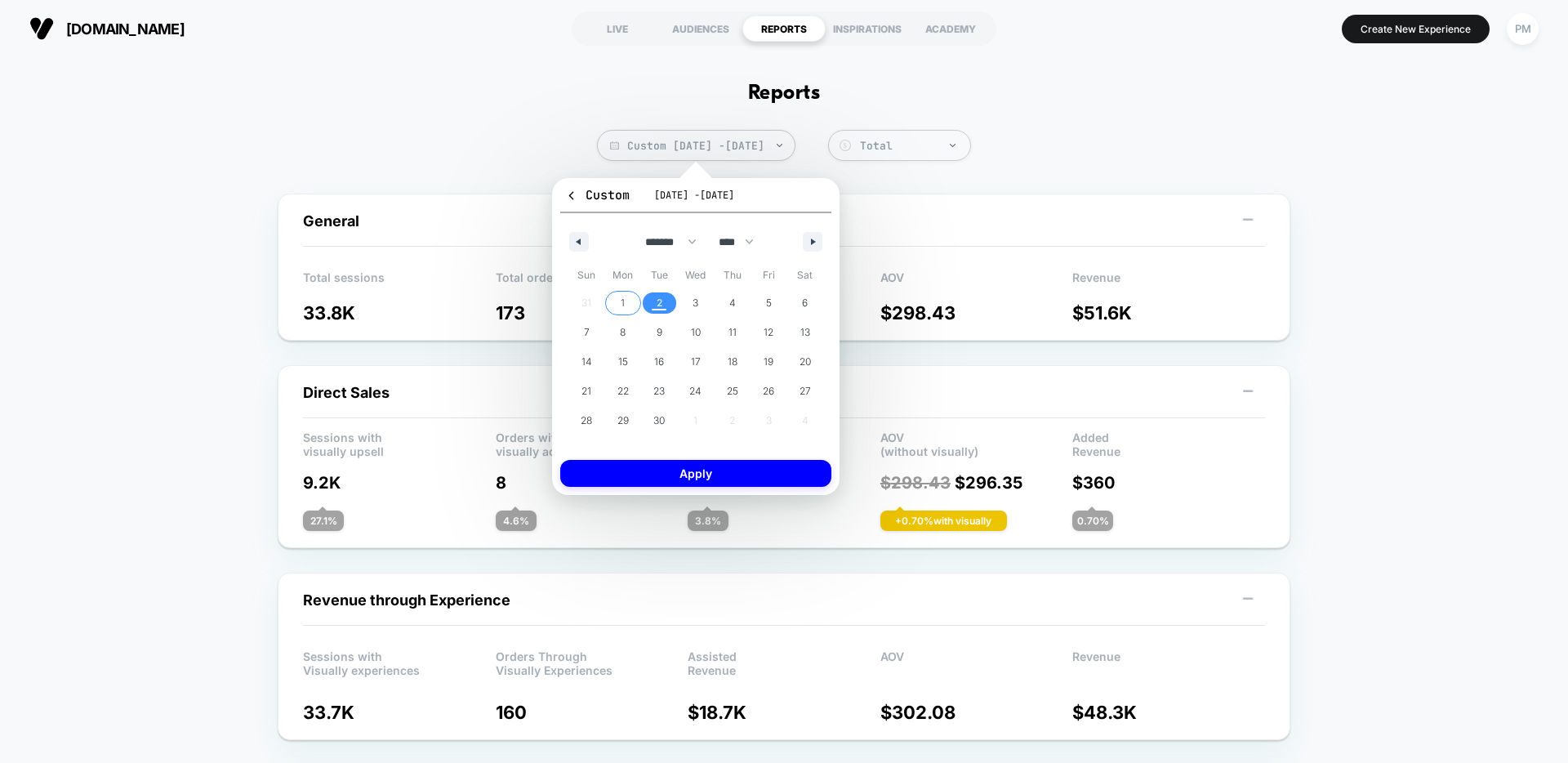
click at [624, 307] on span "1" at bounding box center [623, 302] width 4 height 30
click at [675, 472] on button "Apply" at bounding box center [696, 473] width 271 height 27
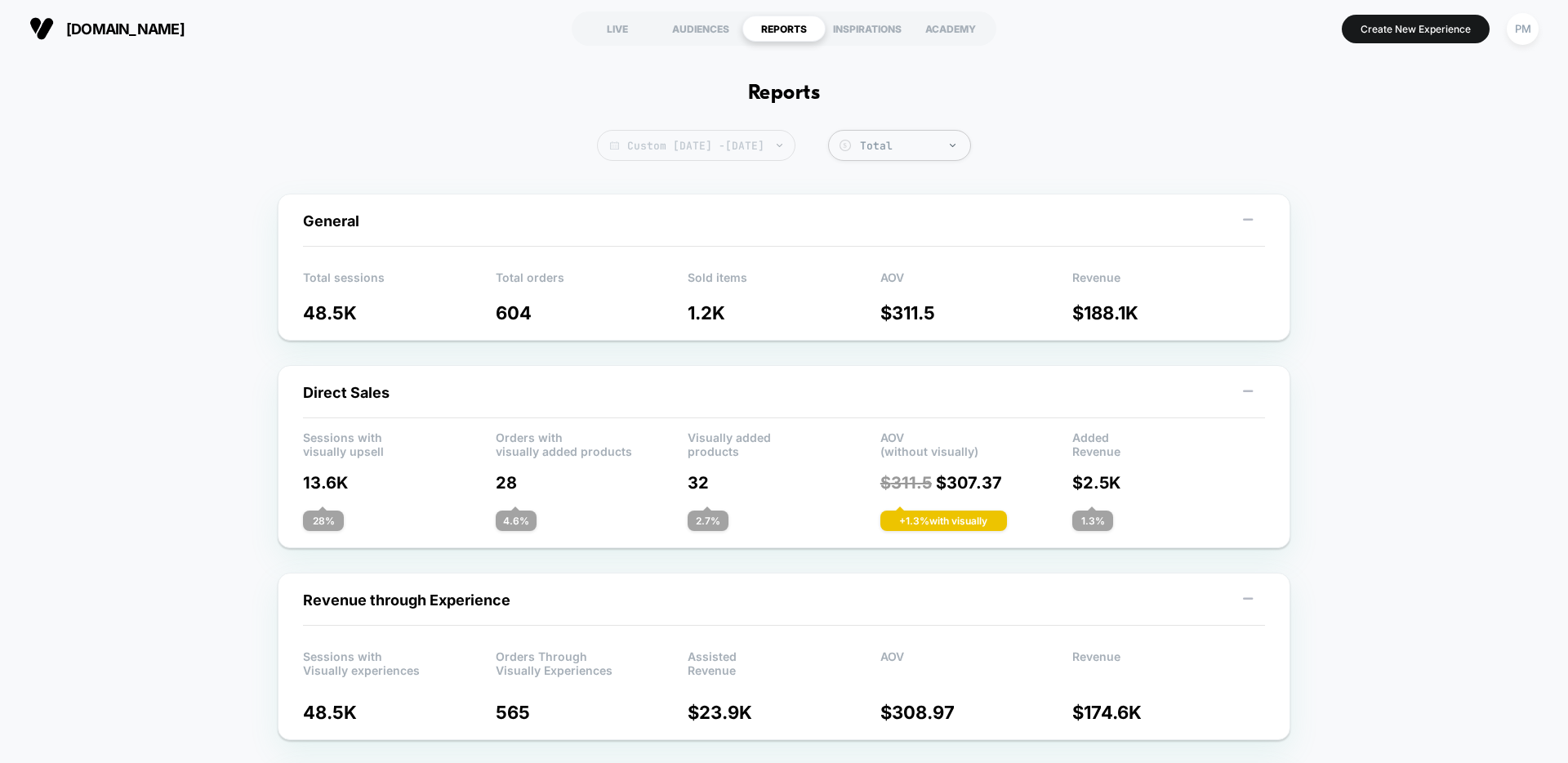
click at [647, 145] on span "Custom Sep 1, 2025 - Sep 1, 2025" at bounding box center [697, 145] width 199 height 31
select select "*"
select select "****"
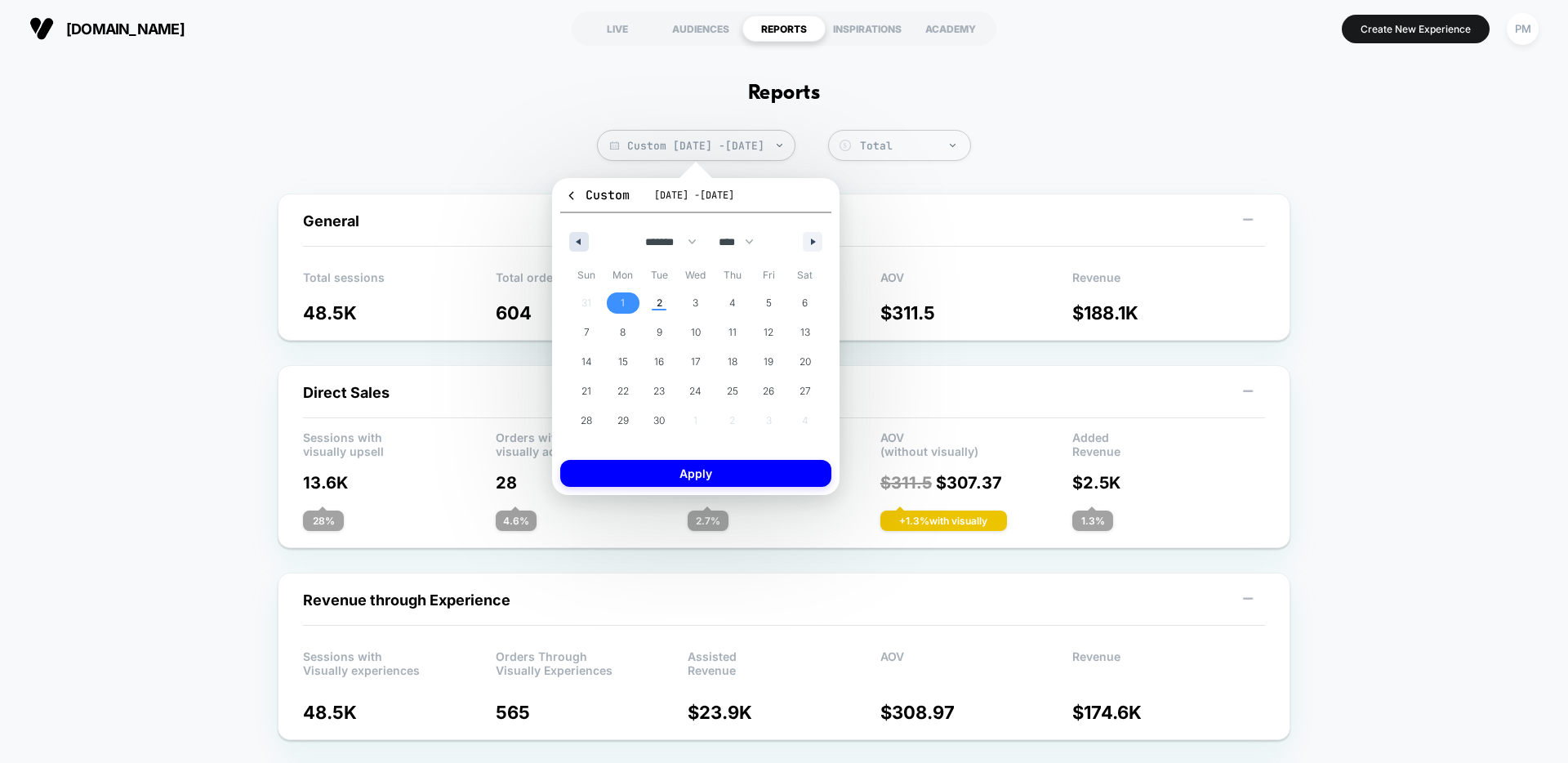
click at [578, 236] on button "button" at bounding box center [578, 241] width 20 height 20
select select "*"
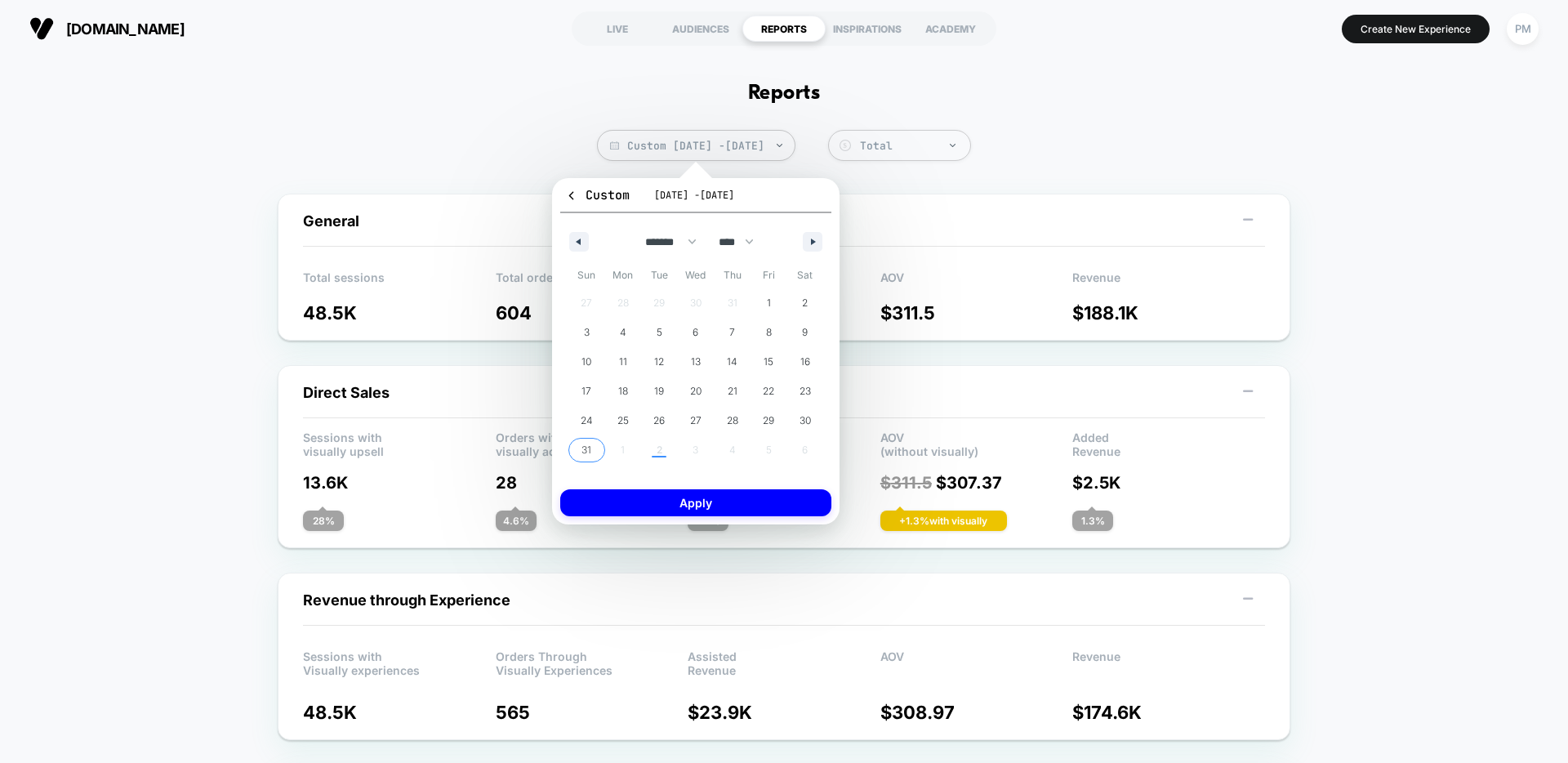
click at [591, 438] on button "31" at bounding box center [586, 450] width 37 height 30
click at [648, 509] on button "Apply" at bounding box center [696, 503] width 271 height 27
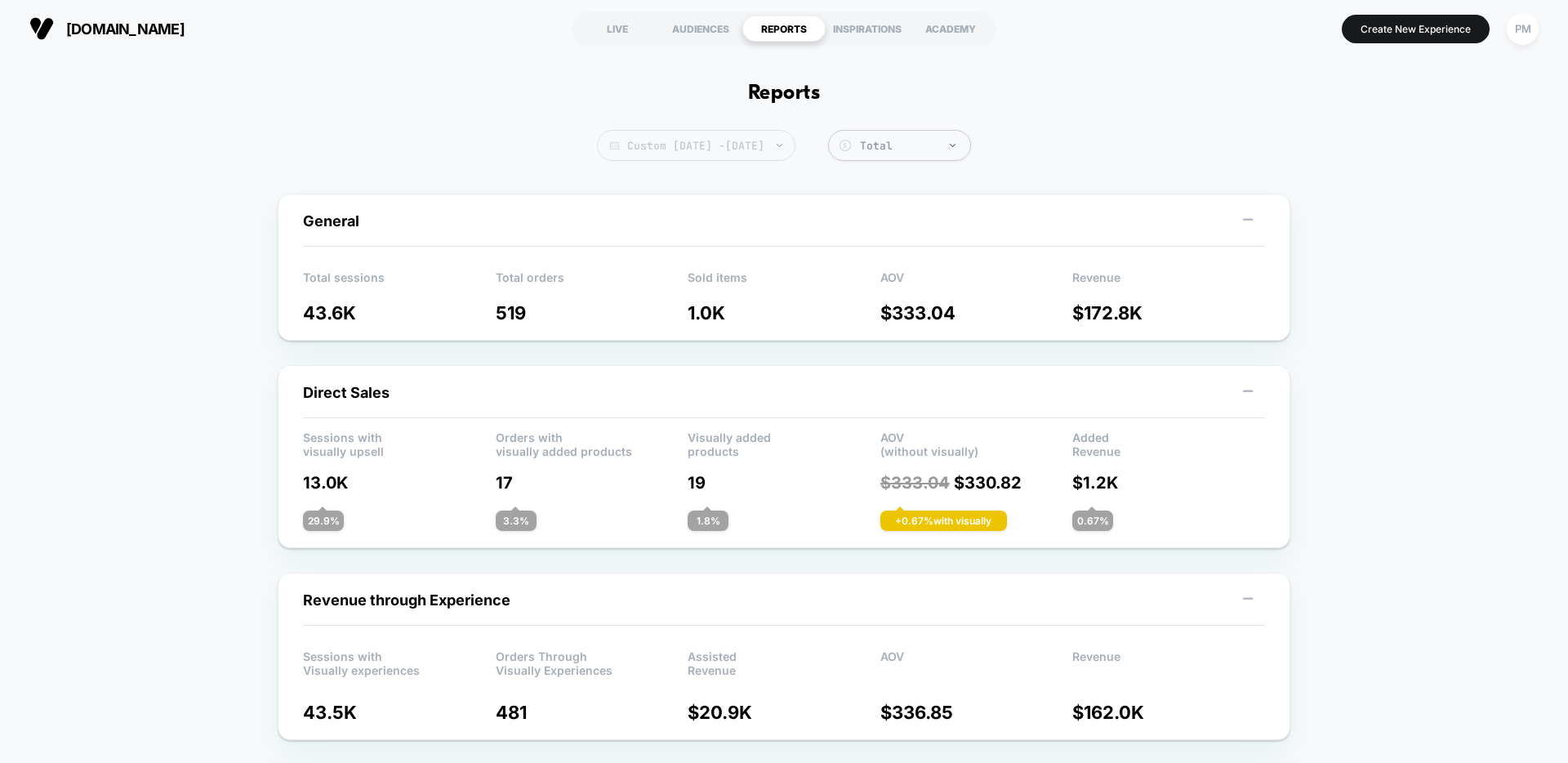
click at [787, 145] on span "Custom Aug 31, 2025 - Aug 31, 2025" at bounding box center [697, 145] width 199 height 31
select select "*"
select select "****"
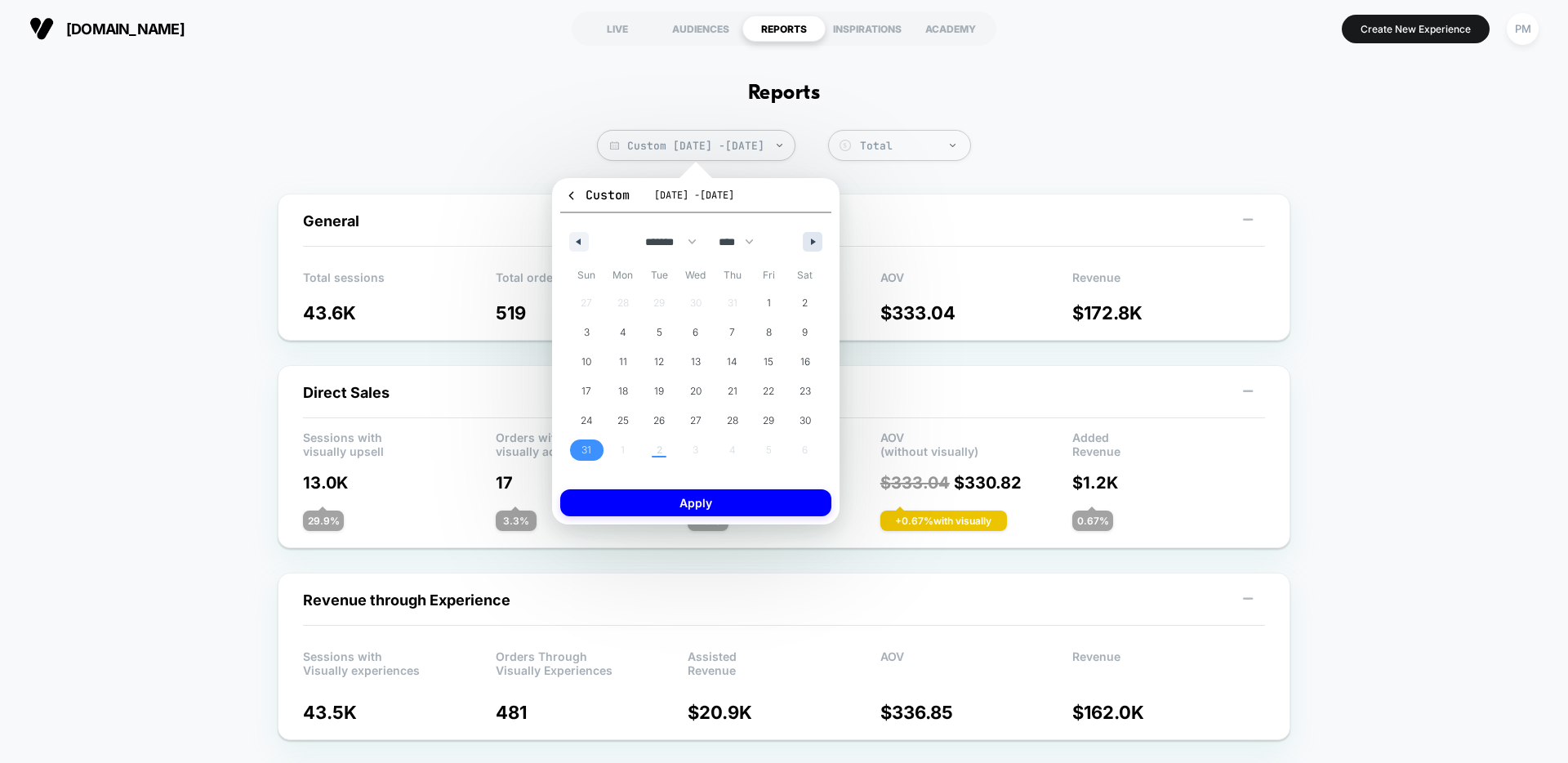
click at [814, 242] on icon "button" at bounding box center [815, 242] width 8 height 7
select select "*"
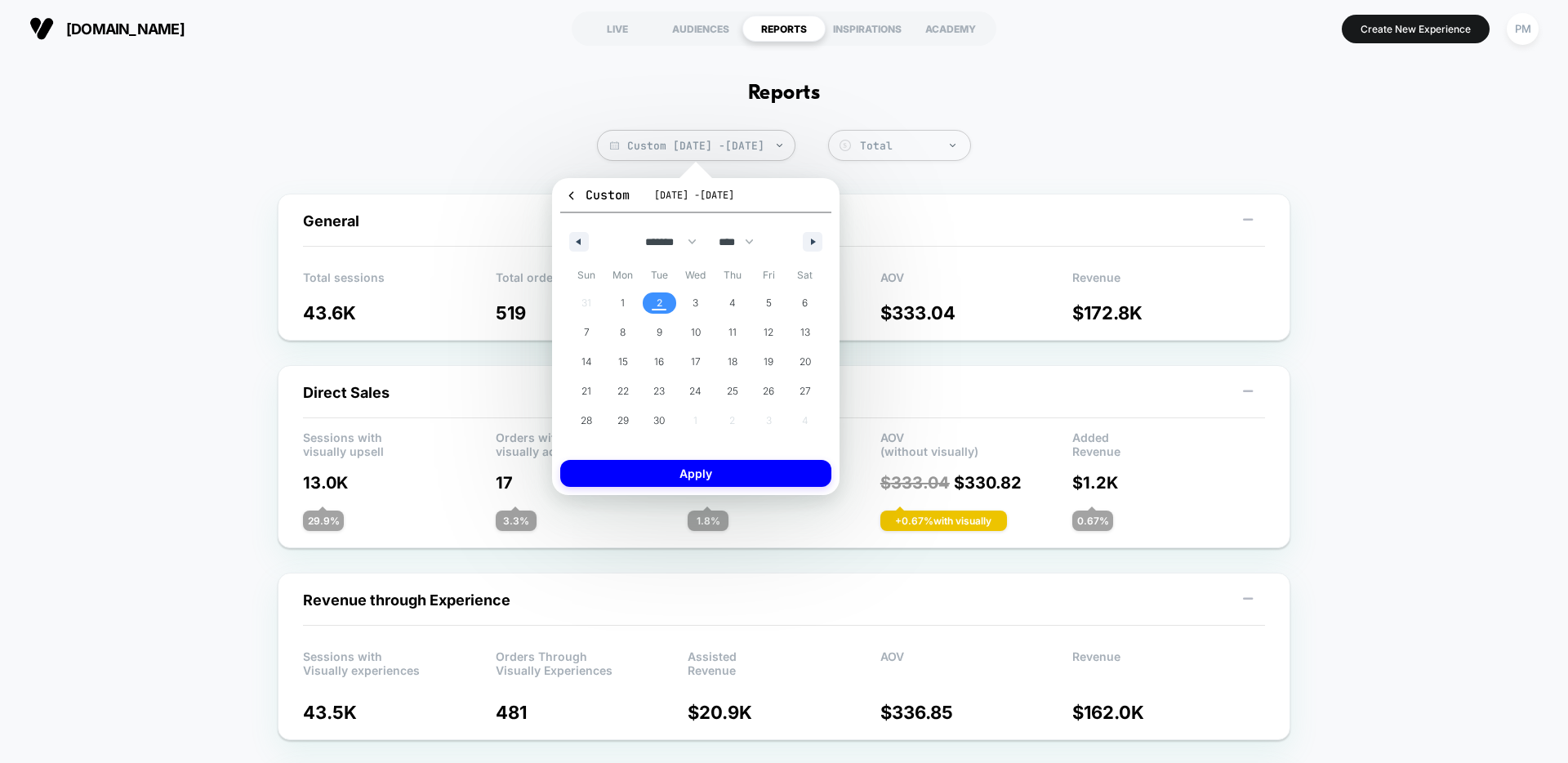
click at [660, 299] on span "2" at bounding box center [659, 302] width 6 height 30
click at [721, 481] on button "Apply" at bounding box center [696, 473] width 271 height 27
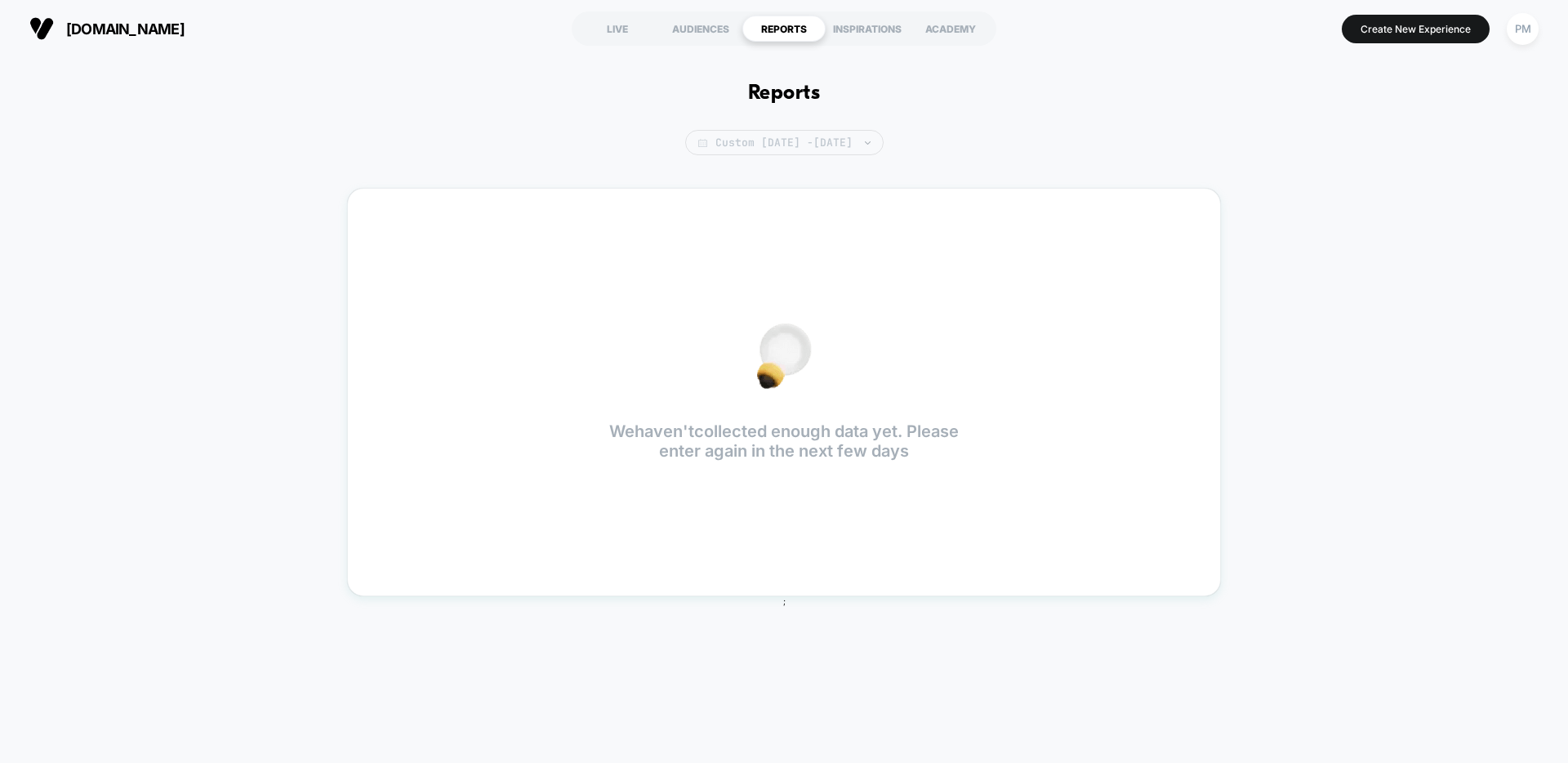
click at [690, 144] on span "Custom Sep 2, 2025 - Aug 31, 2025" at bounding box center [785, 143] width 199 height 25
select select "*"
select select "****"
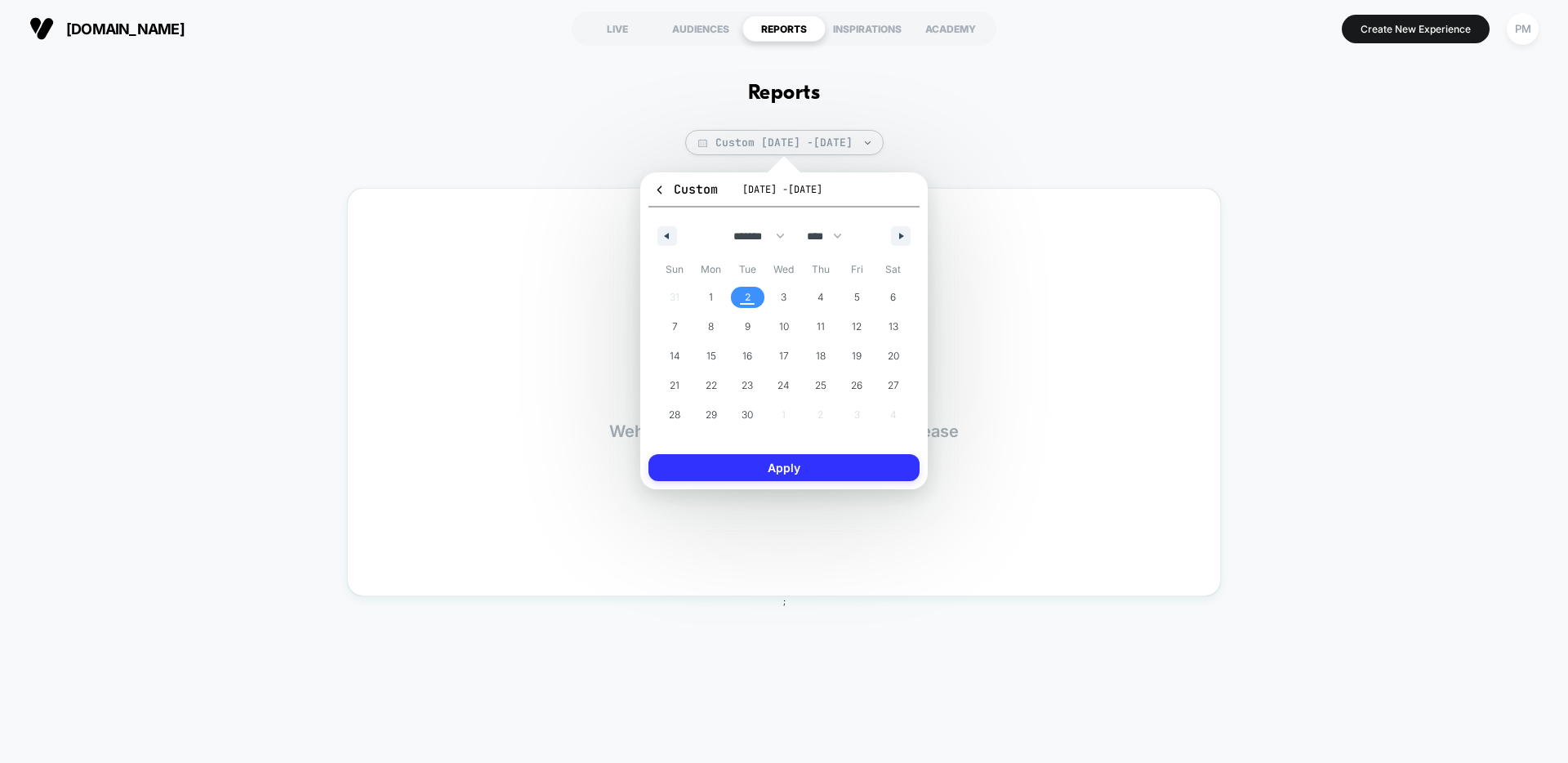
click at [787, 462] on button "Apply" at bounding box center [783, 468] width 271 height 27
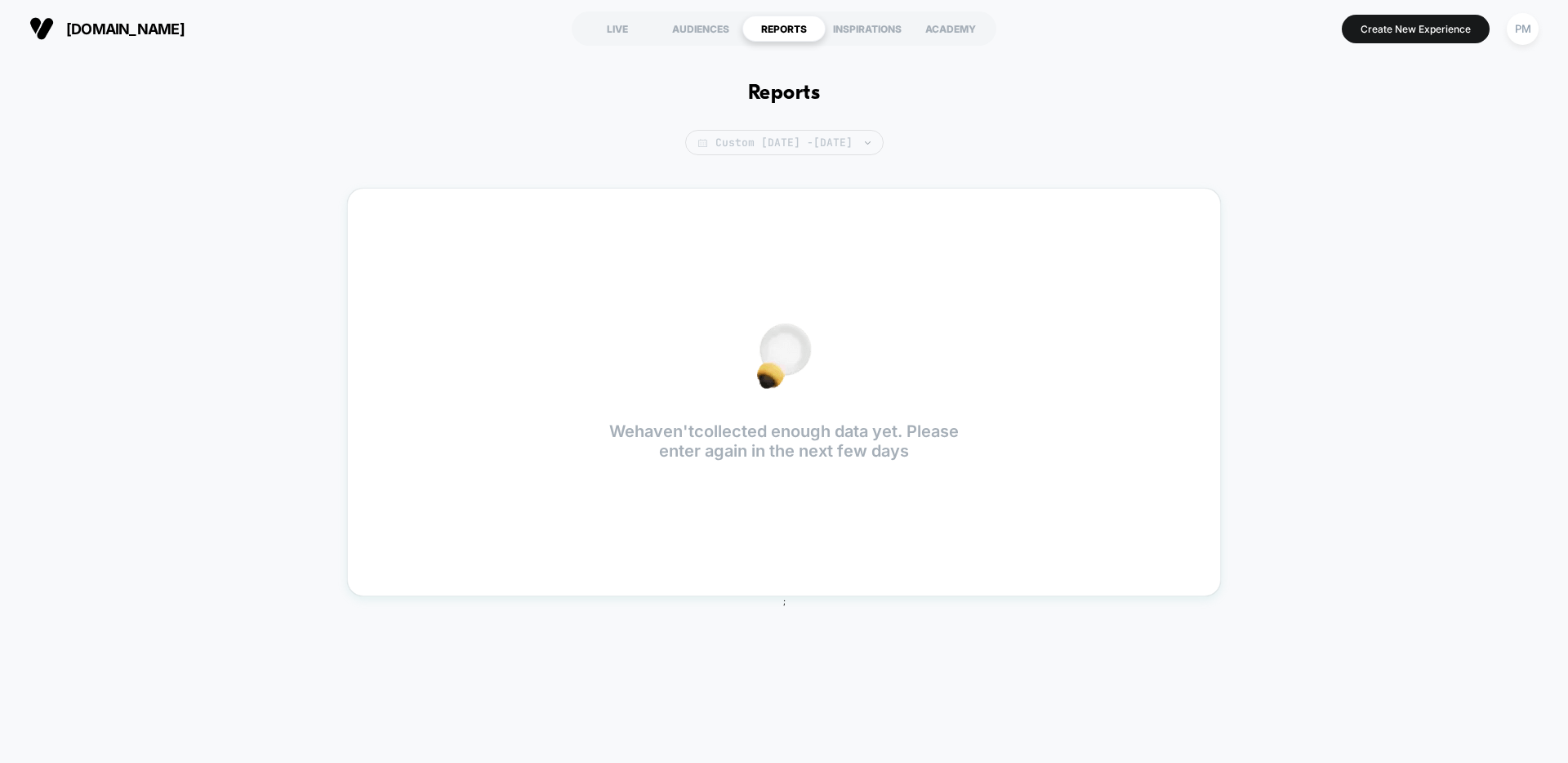
click at [755, 144] on span "Custom Sep 2, 2025 - Aug 31, 2025" at bounding box center [785, 143] width 199 height 25
select select "*"
select select "****"
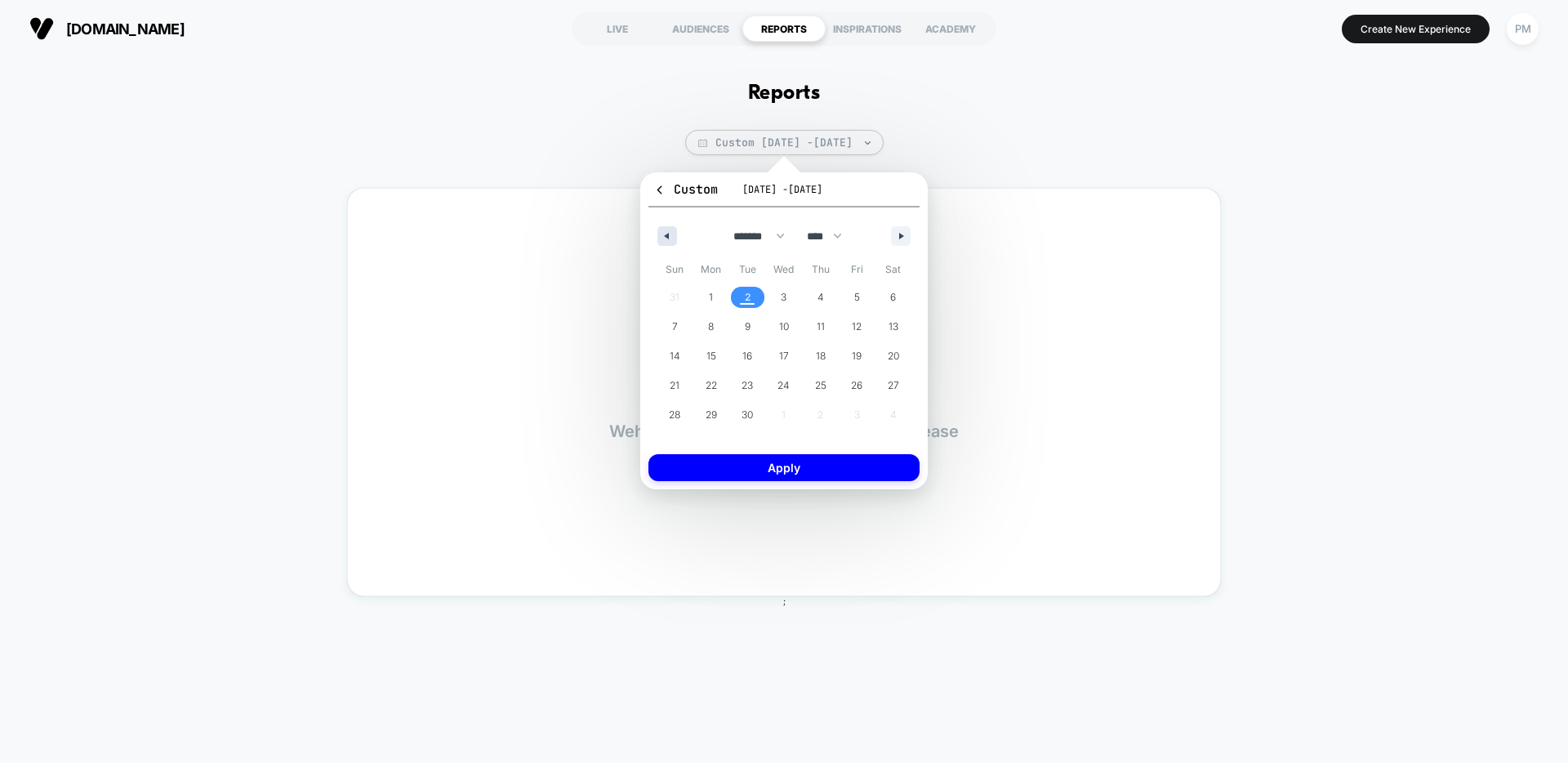
click at [666, 235] on icon "button" at bounding box center [665, 236] width 8 height 7
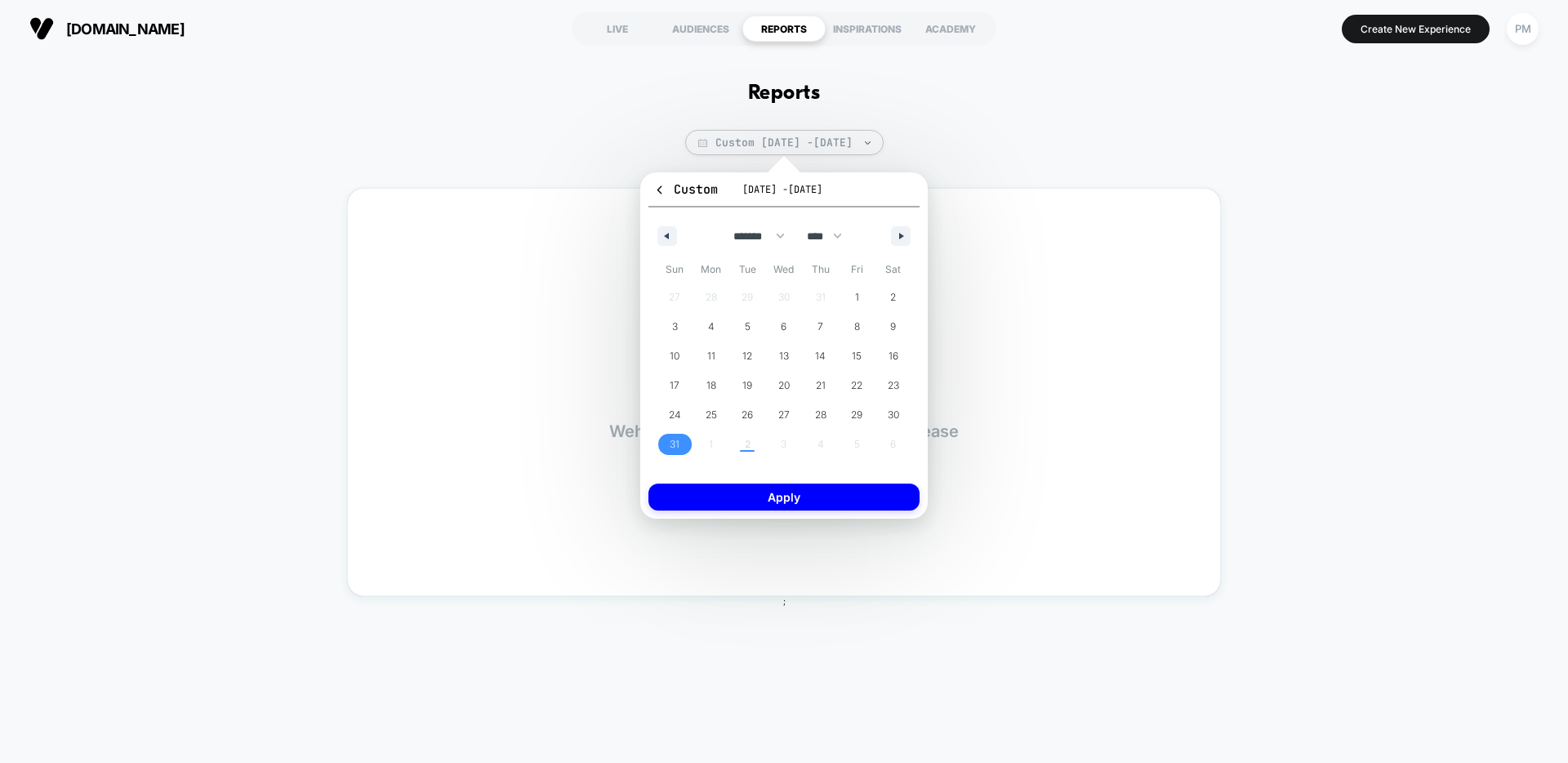
click at [674, 440] on span "31" at bounding box center [674, 444] width 10 height 30
click at [900, 239] on icon "button" at bounding box center [904, 236] width 8 height 7
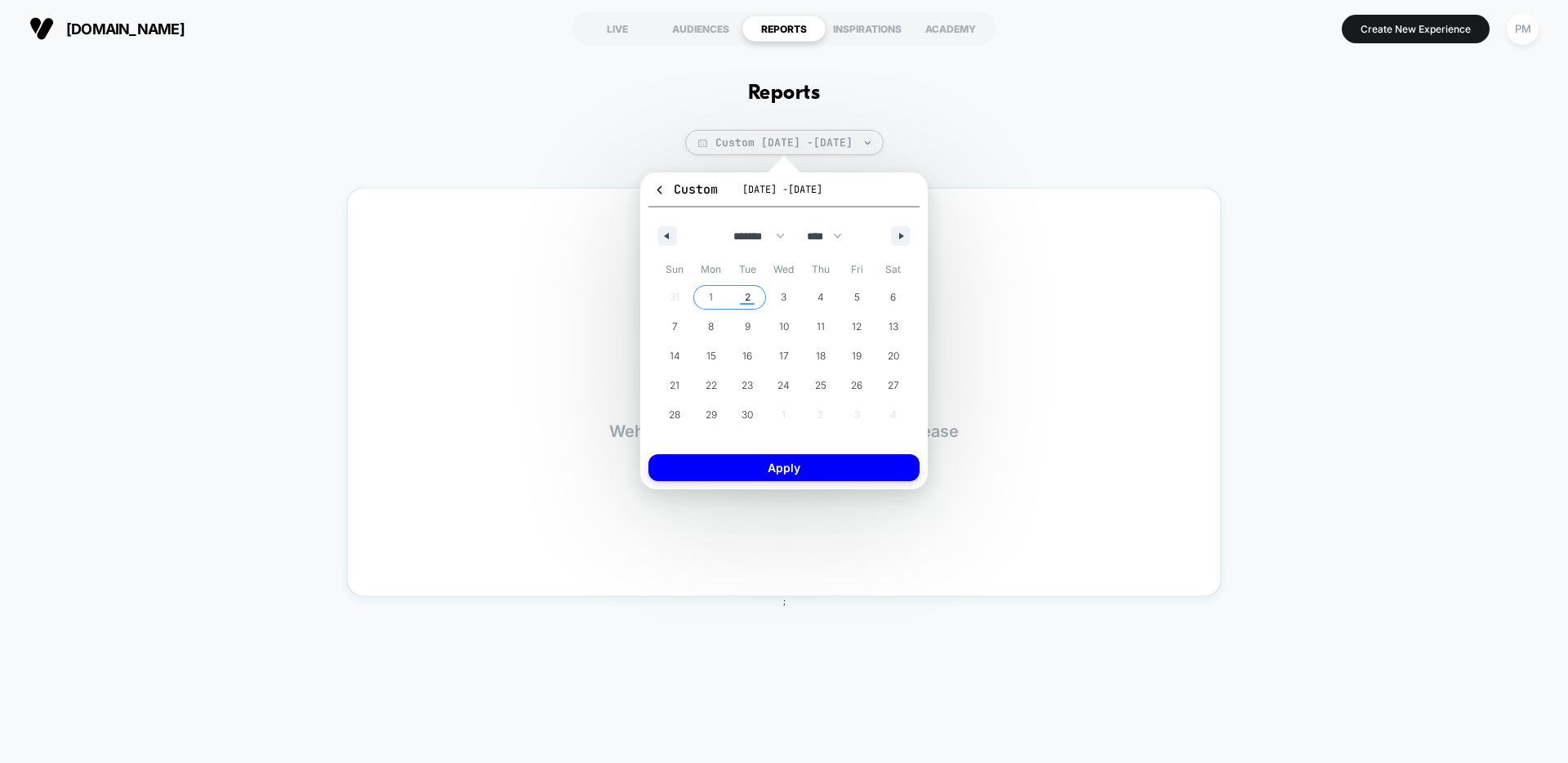
click at [747, 294] on span "2" at bounding box center [747, 297] width 6 height 30
select select "*"
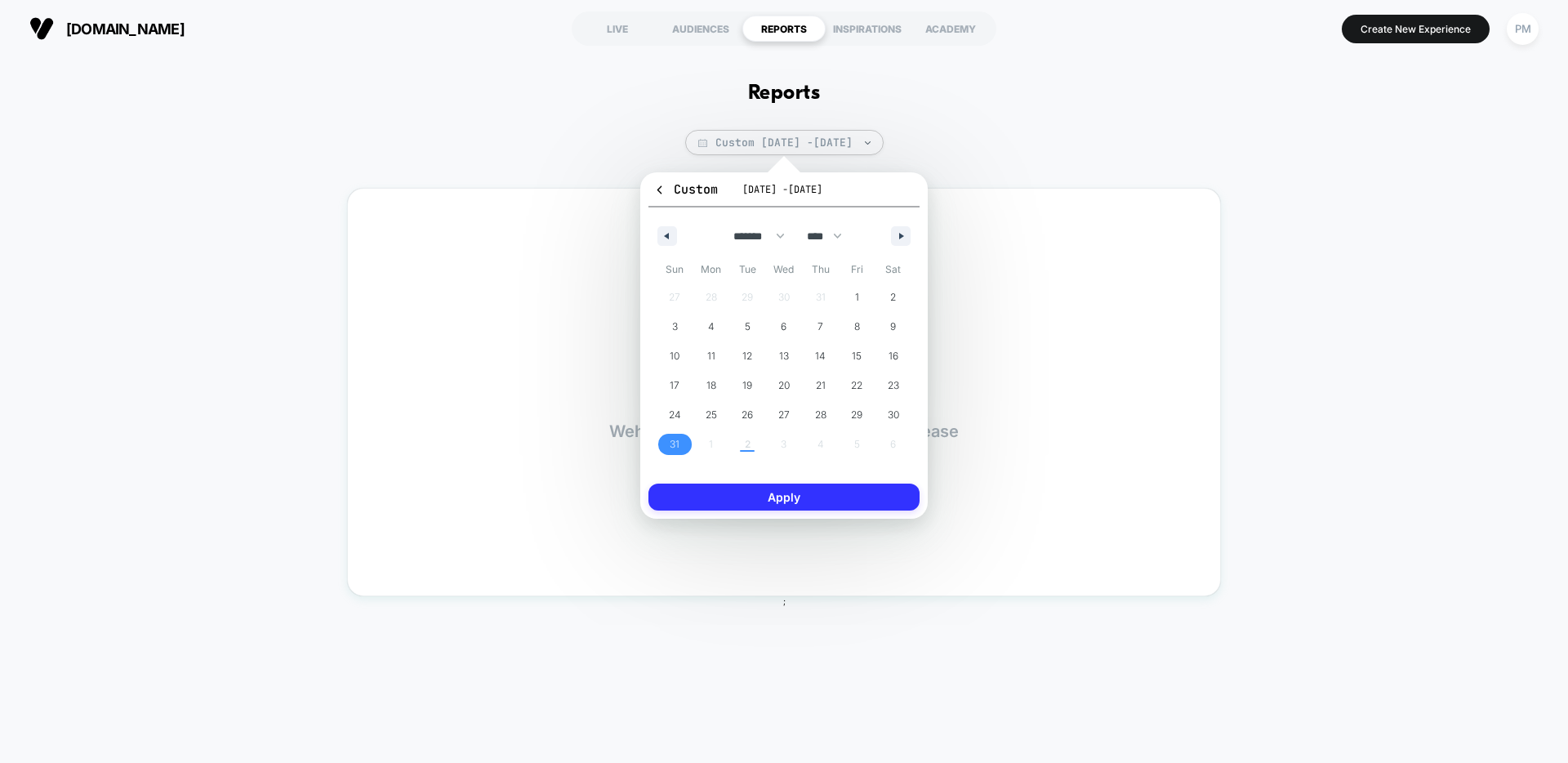
click at [754, 500] on button "Apply" at bounding box center [783, 497] width 271 height 27
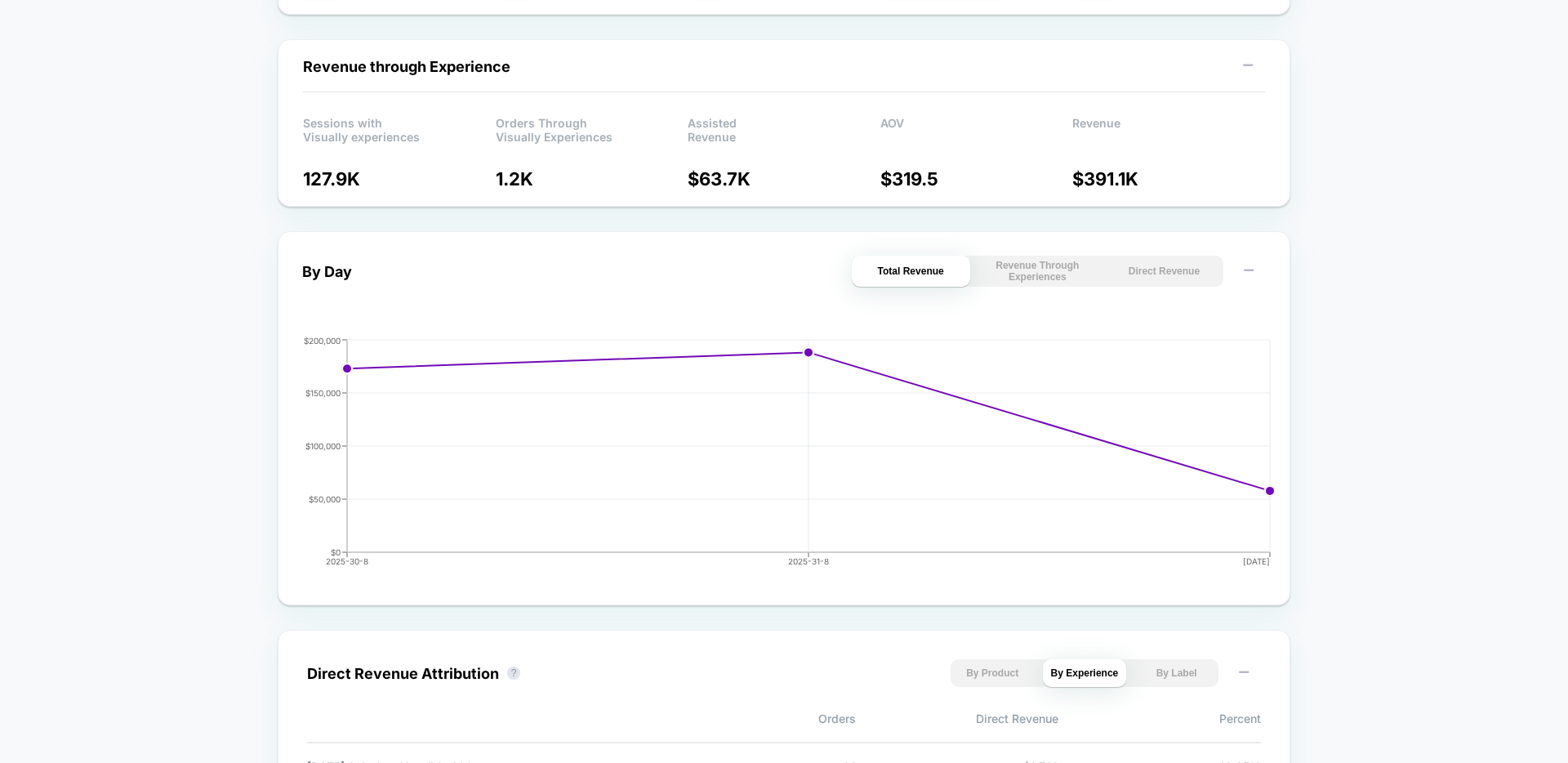
scroll to position [539, 0]
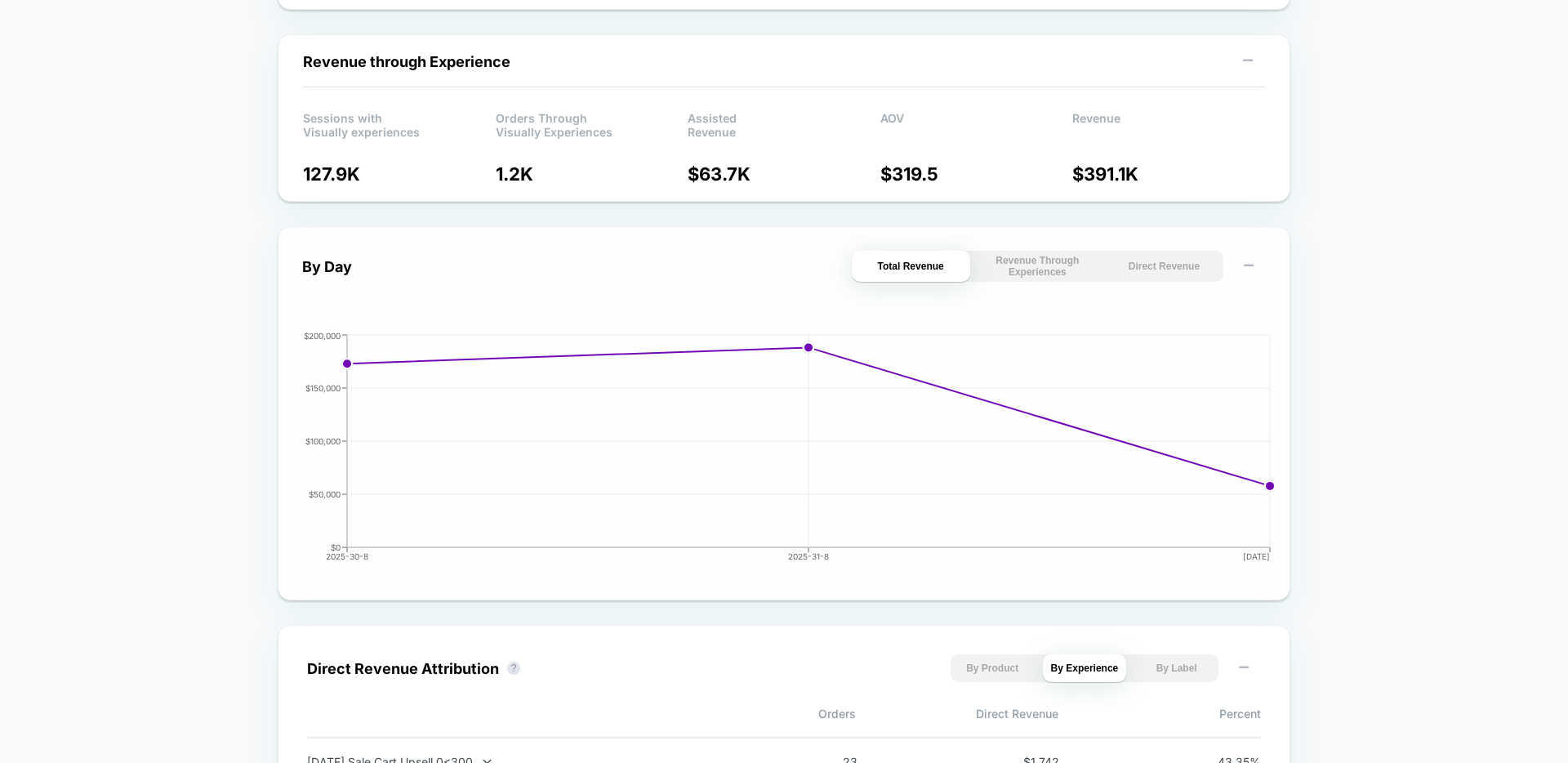
click at [1142, 256] on button "Direct Revenue" at bounding box center [1164, 266] width 118 height 31
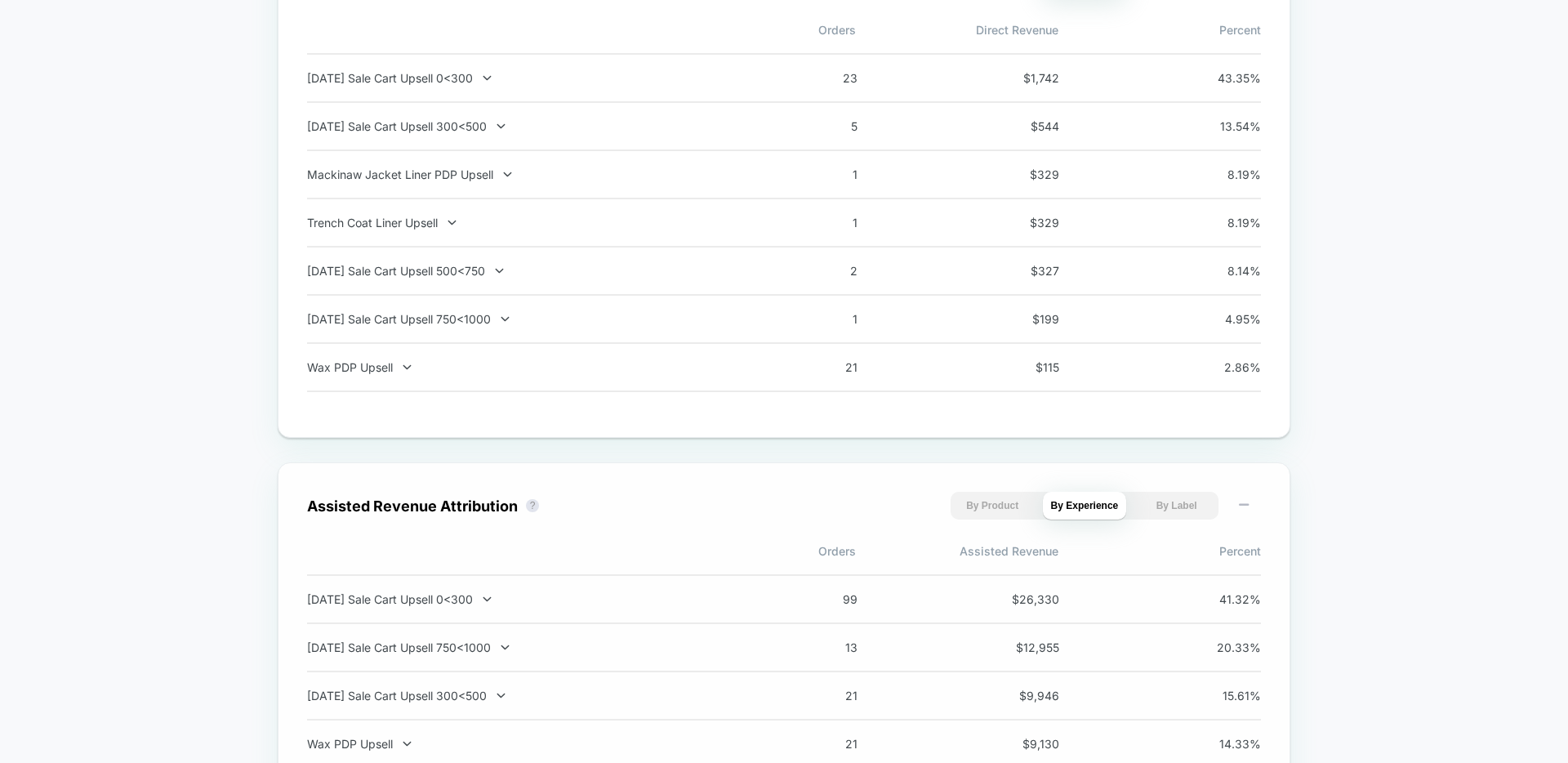
scroll to position [0, 0]
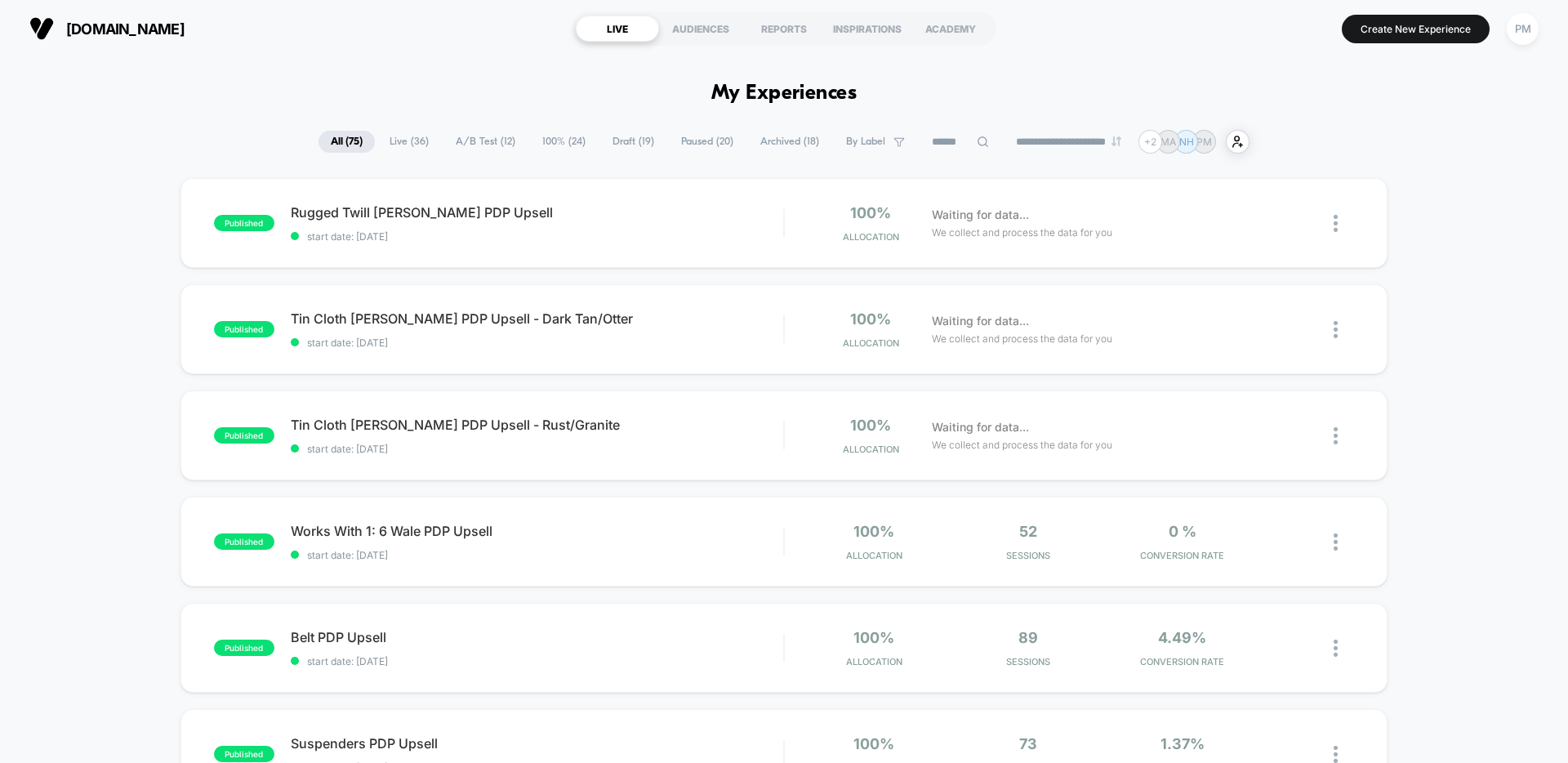
click at [607, 138] on span "Draft ( 19 )" at bounding box center [634, 142] width 66 height 22
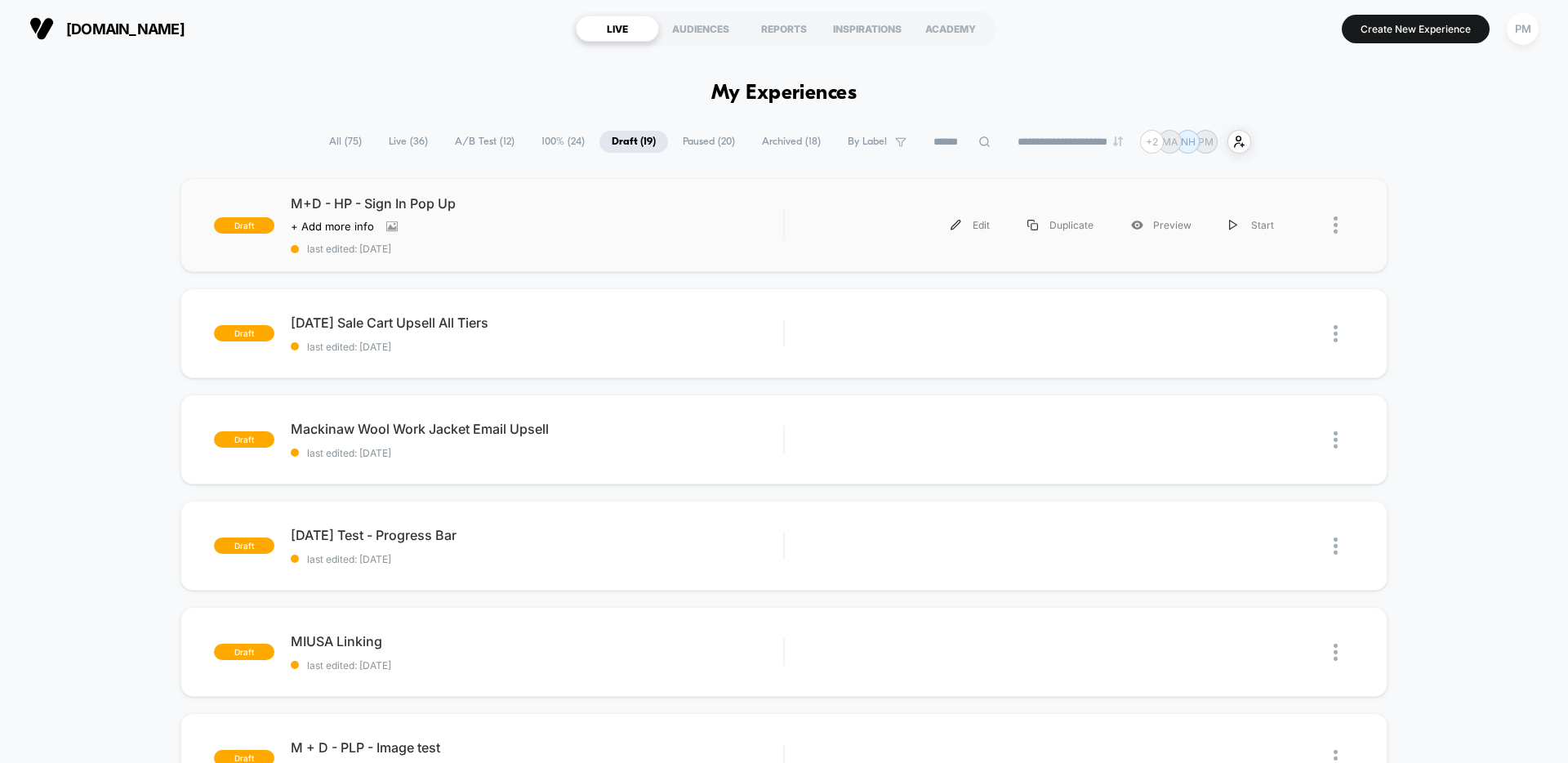
click at [1339, 223] on div at bounding box center [1344, 224] width 20 height 37
click at [1223, 269] on div "Preview Link" at bounding box center [1252, 263] width 147 height 37
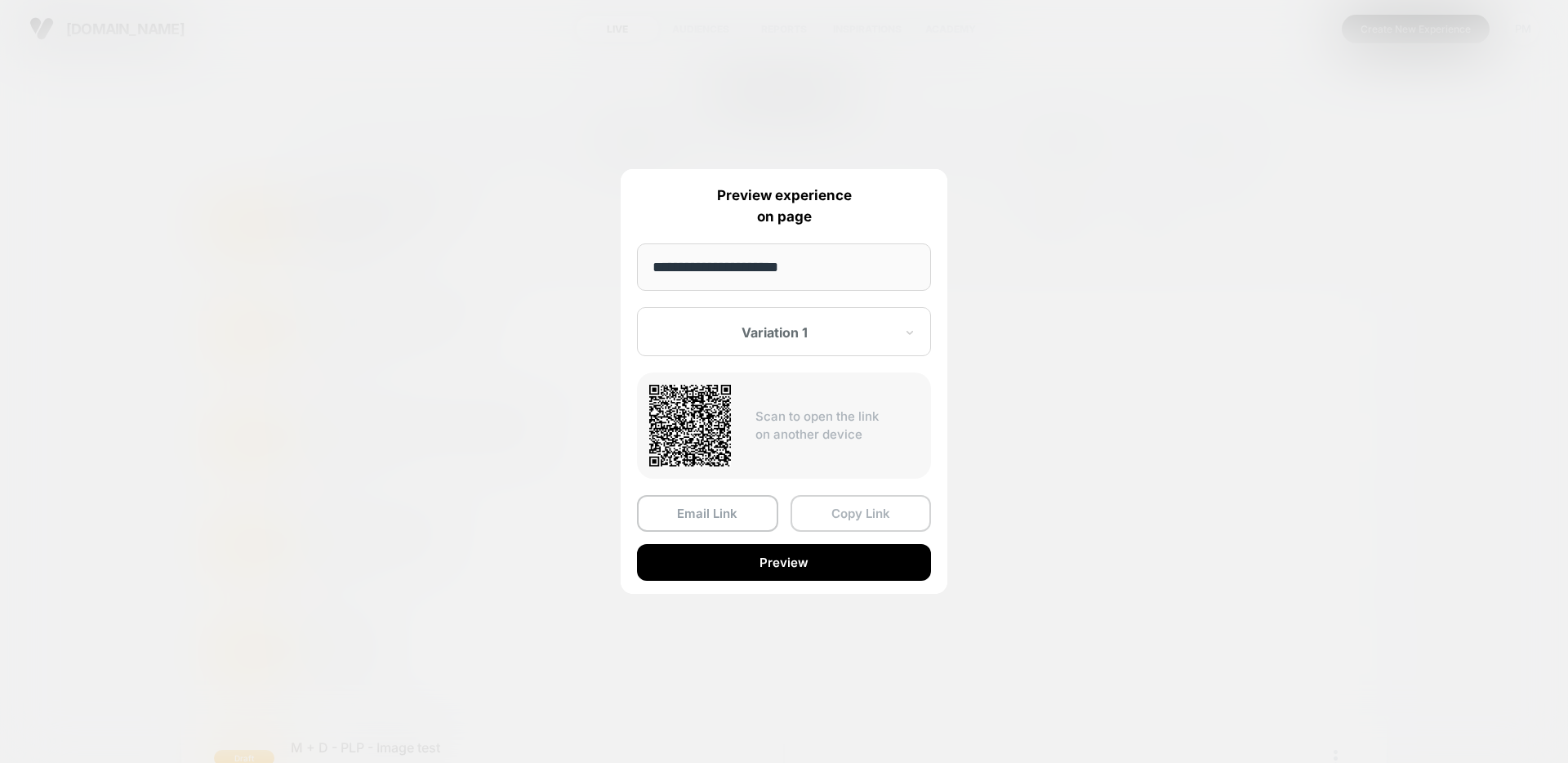
click at [839, 514] on button "Copy Link" at bounding box center [861, 513] width 141 height 37
